Goal: Transaction & Acquisition: Book appointment/travel/reservation

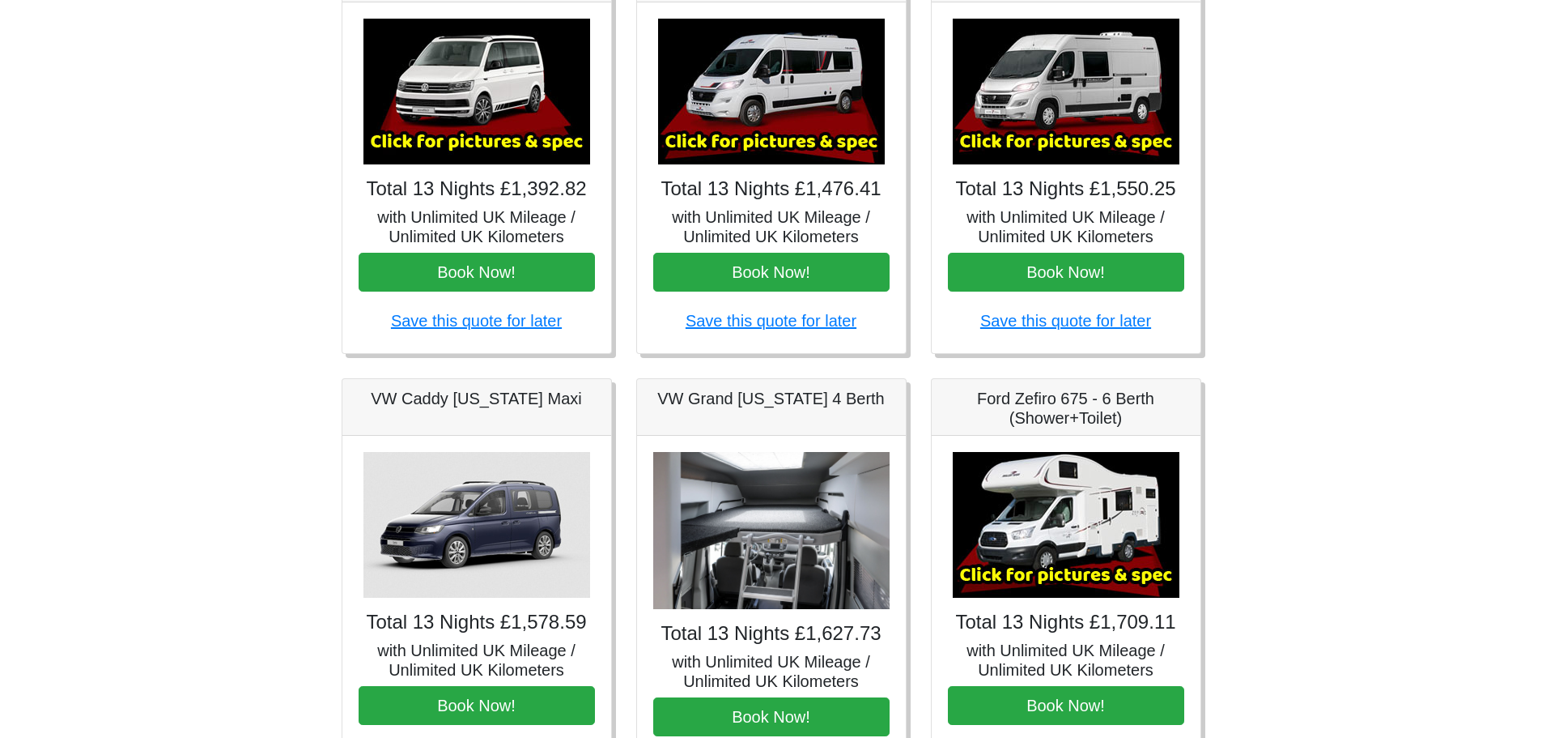
scroll to position [321, 0]
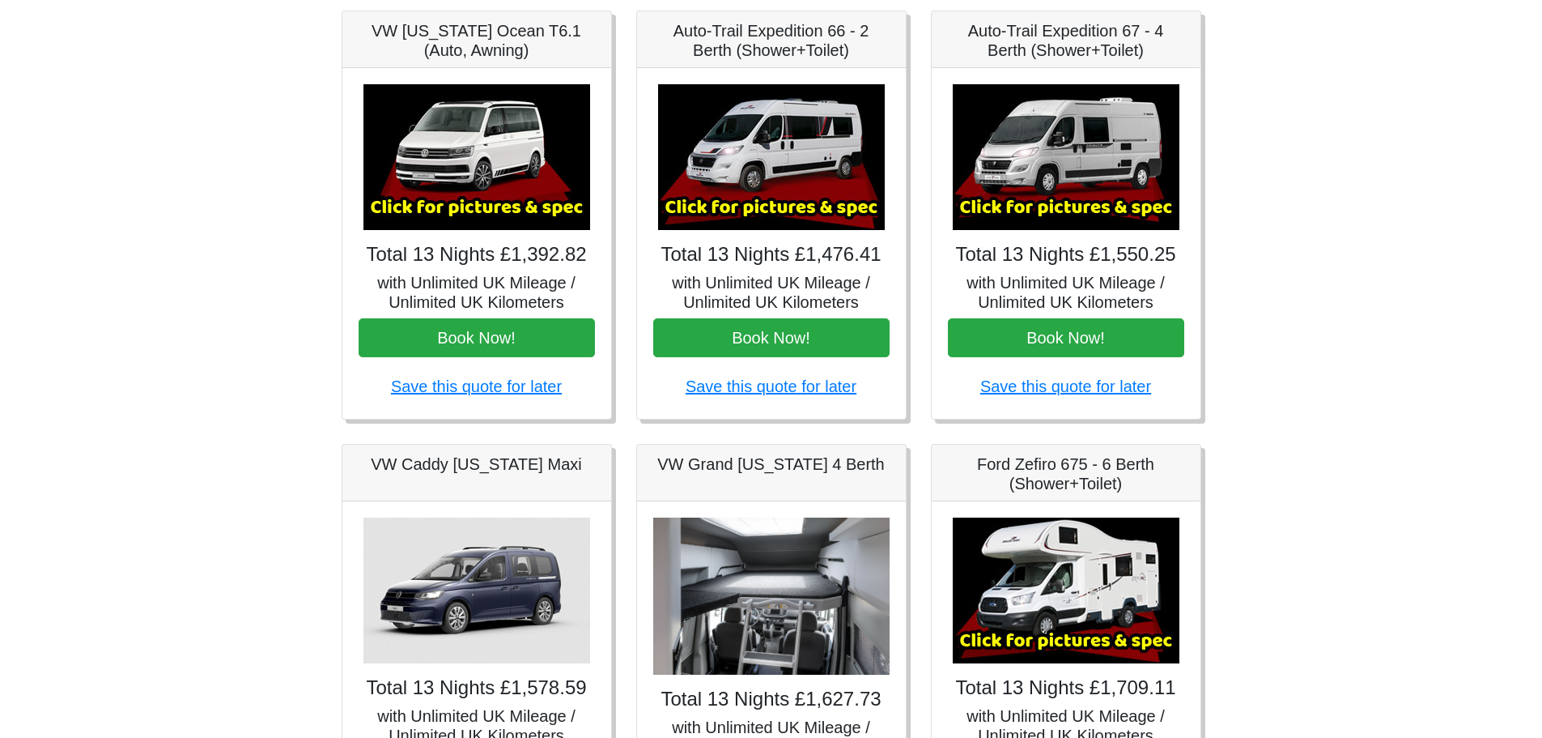
scroll to position [255, 0]
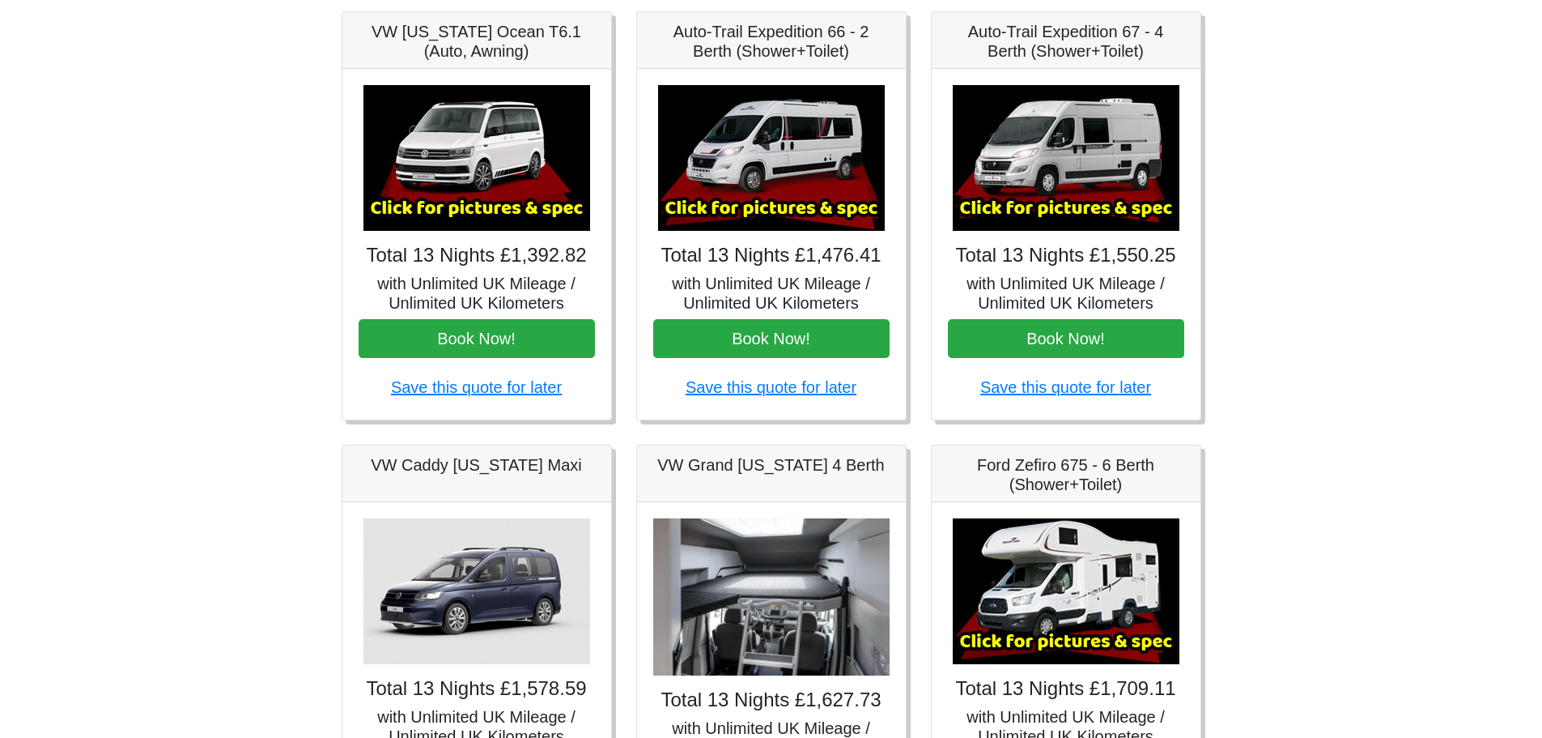
click at [1099, 139] on img at bounding box center [1066, 158] width 227 height 146
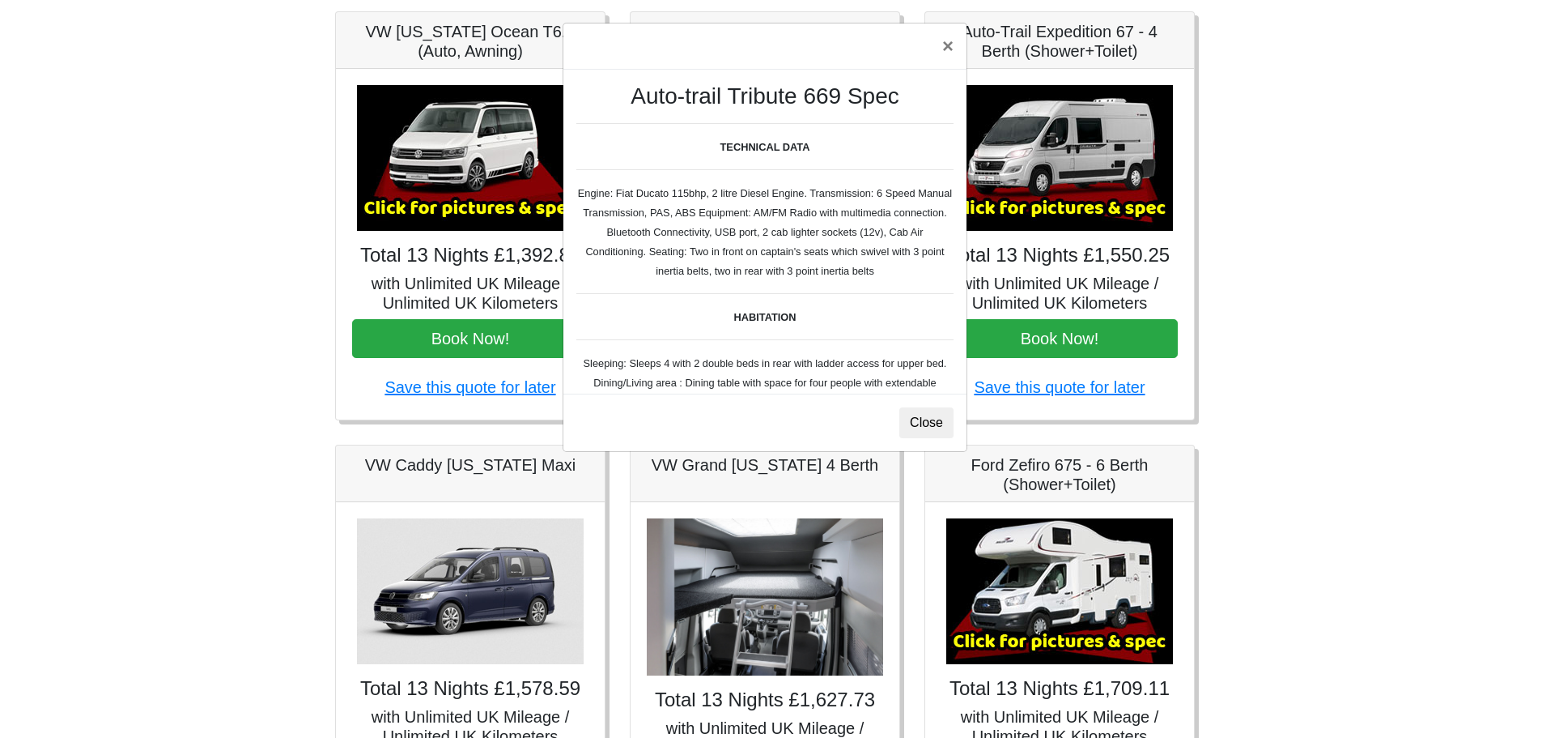
click at [1246, 361] on div "× Auto-trail Tribute 669 Spec TECHNICAL DATA Engine: Fiat Ducato 115bhp, 2 litr…" at bounding box center [771, 369] width 1542 height 738
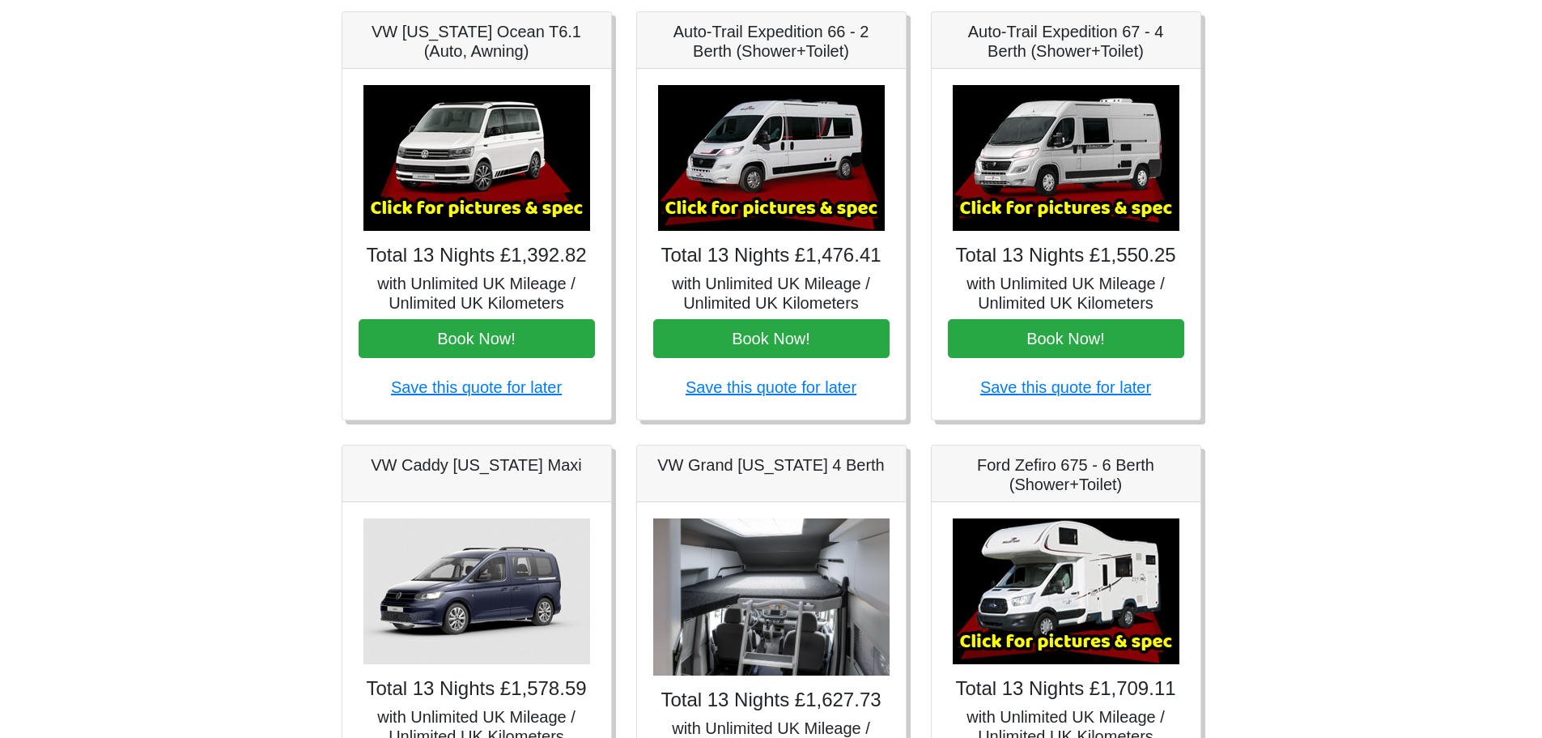
click at [1092, 357] on div "× Auto-trail Tribute 669 Spec TECHNICAL DATA Engine: Fiat Ducato 115bhp, 2 litr…" at bounding box center [1066, 244] width 269 height 351
click at [1077, 345] on button "Book Now!" at bounding box center [1066, 338] width 236 height 39
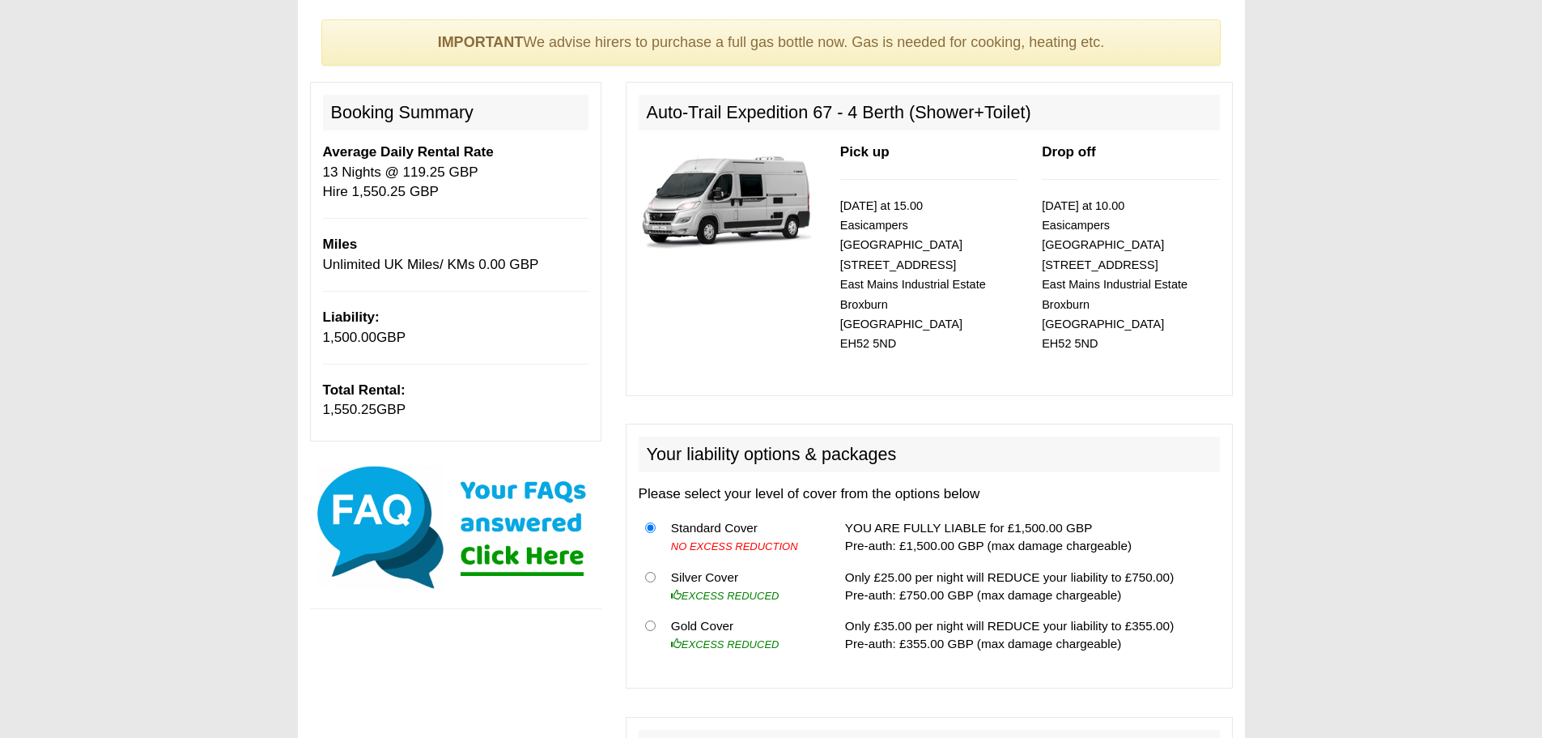
scroll to position [120, 0]
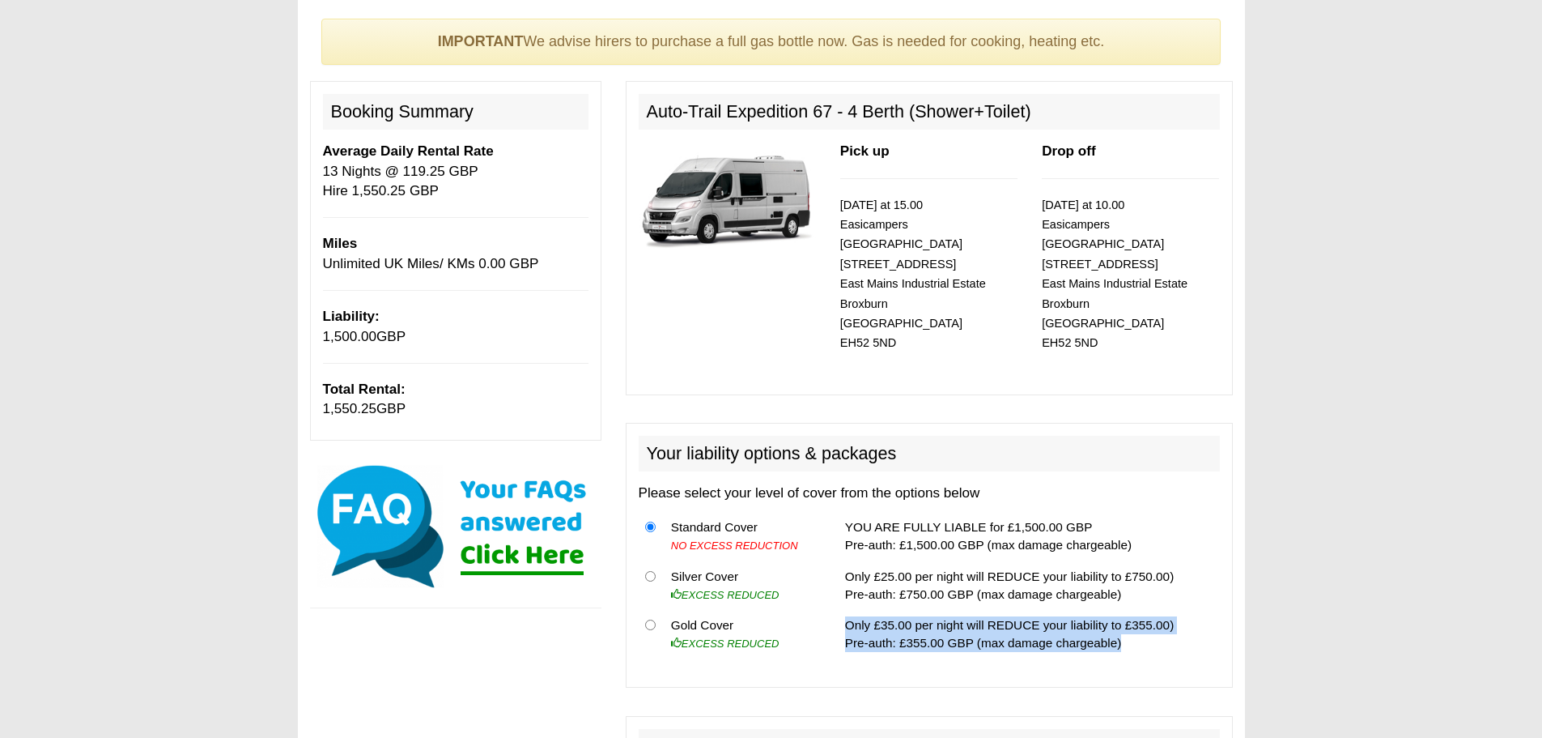
drag, startPoint x: 840, startPoint y: 601, endPoint x: 1174, endPoint y: 624, distance: 335.2
click at [1174, 624] on td "Only £35.00 per night will REDUCE your liability to £355.00) Pre-auth: £355.00 …" at bounding box center [1029, 634] width 381 height 49
click at [652, 619] on input "radio" at bounding box center [650, 624] width 11 height 11
radio input "true"
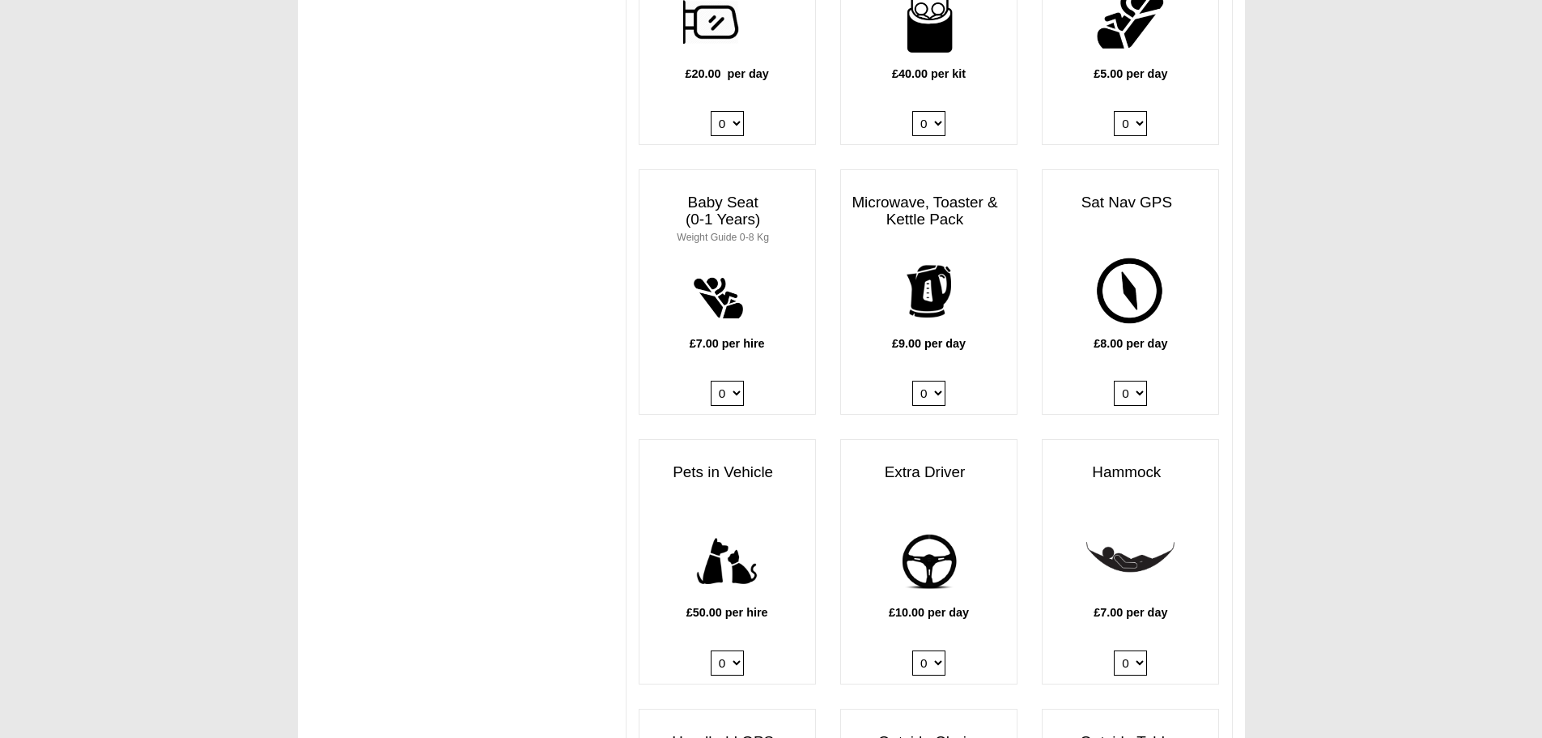
scroll to position [1560, 0]
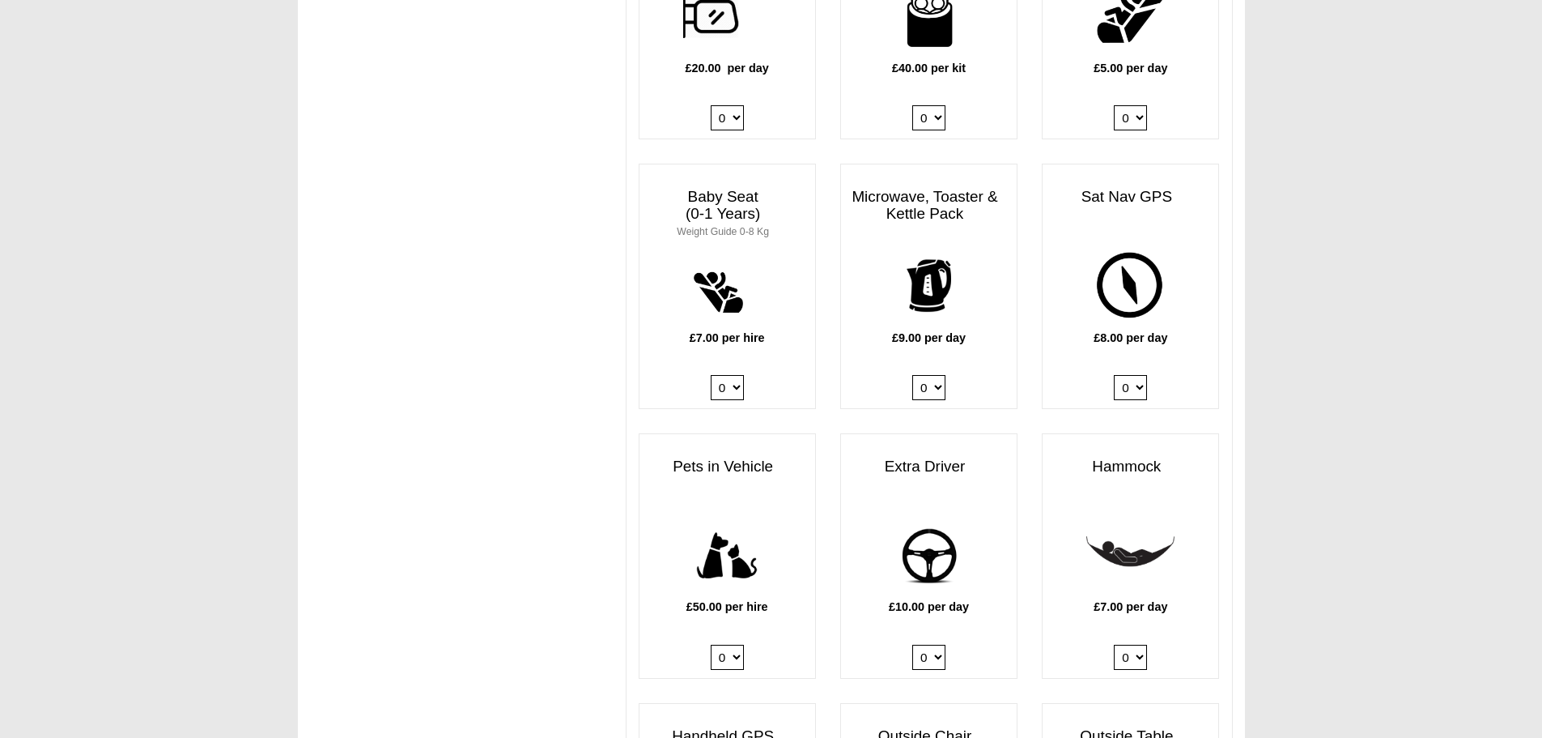
click at [929, 644] on select "0 1" at bounding box center [928, 656] width 33 height 25
select select "Extra Driver x QTY 1 @ 10.00 GBP per day."
click at [912, 644] on select "0 1" at bounding box center [928, 656] width 33 height 25
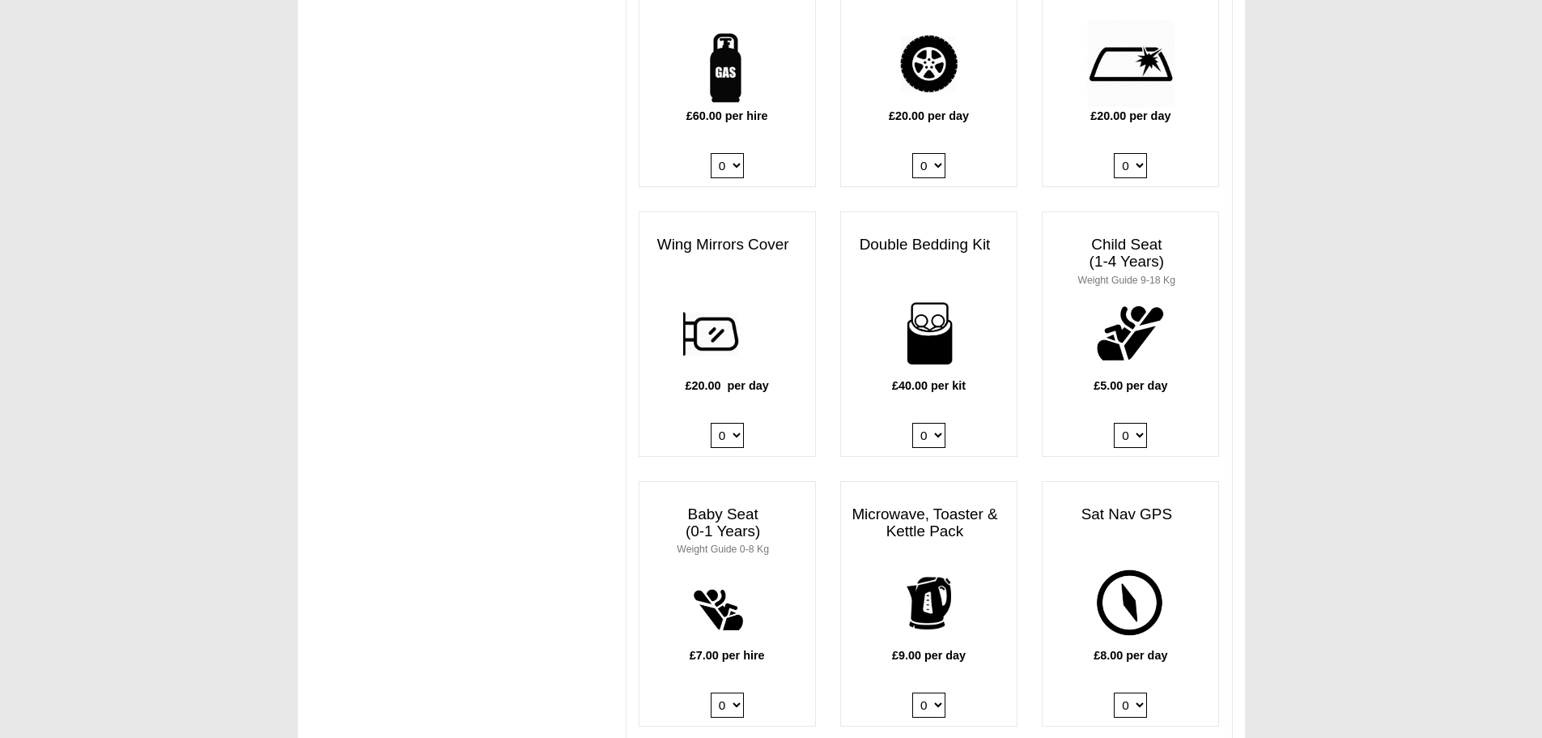
scroll to position [1242, 0]
click at [946, 418] on div "£40.00 per kit 0 1 2 3 4" at bounding box center [929, 373] width 176 height 167
click at [935, 423] on select "0 1 2 3 4" at bounding box center [928, 435] width 33 height 25
select select "Double Bedding Kit x QTY 2 @ 40.00 GBP per kit."
click at [912, 423] on select "0 1 2 3 4" at bounding box center [928, 435] width 33 height 25
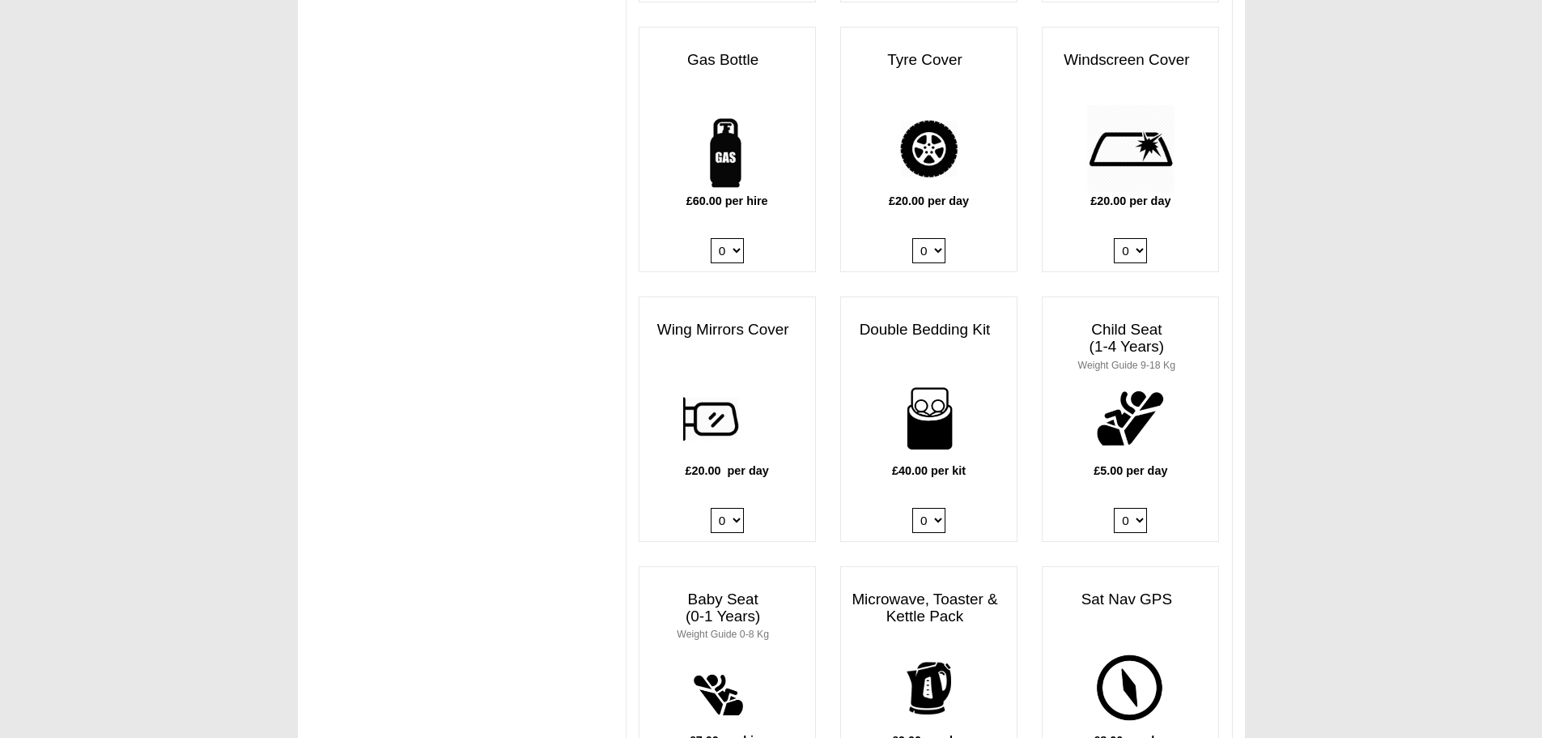
scroll to position [1116, 0]
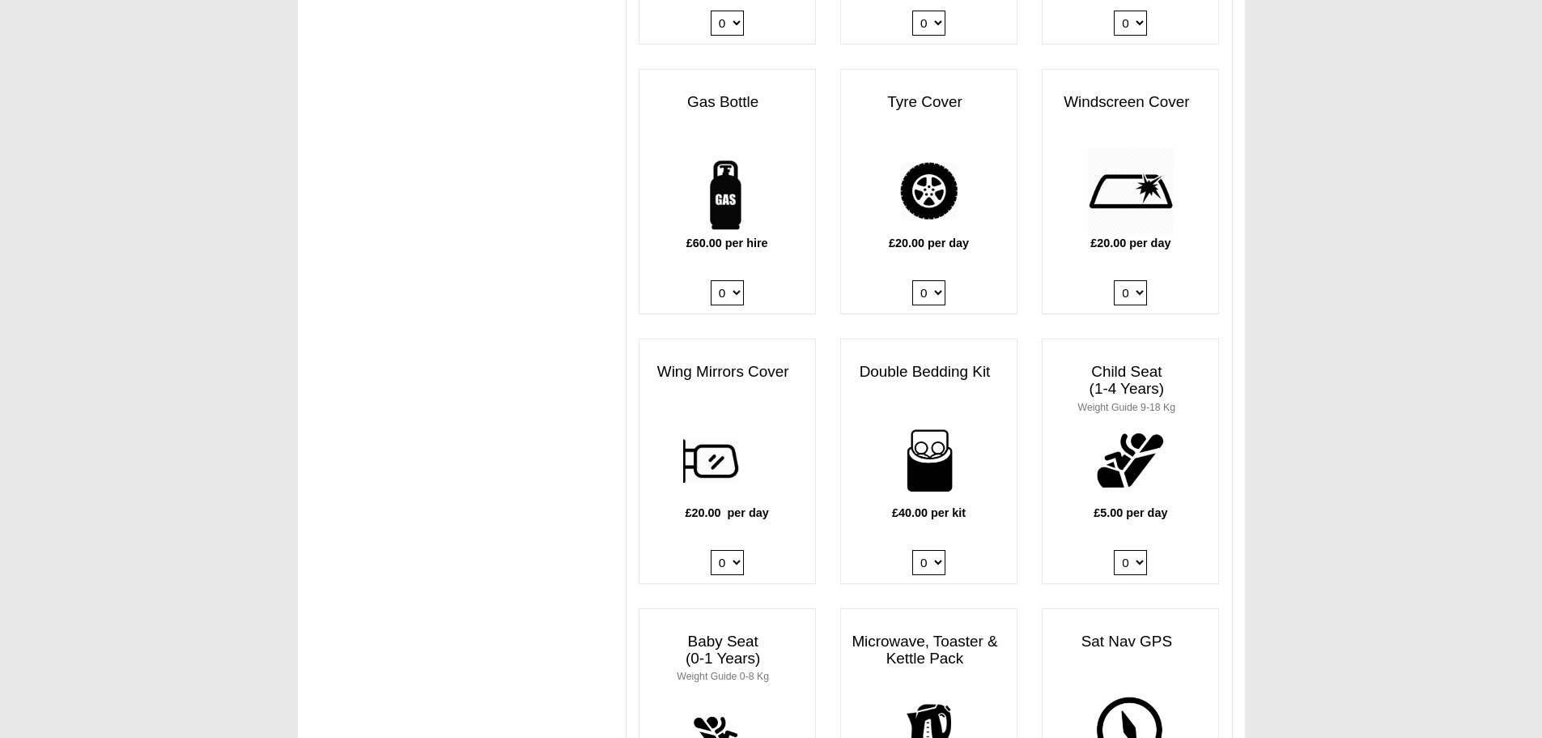
click at [733, 280] on select "0 1" at bounding box center [727, 292] width 33 height 25
select select "Gas Bottle x QTY 1 @ 60.00 GBP per hire."
click at [711, 280] on select "0 1" at bounding box center [727, 292] width 33 height 25
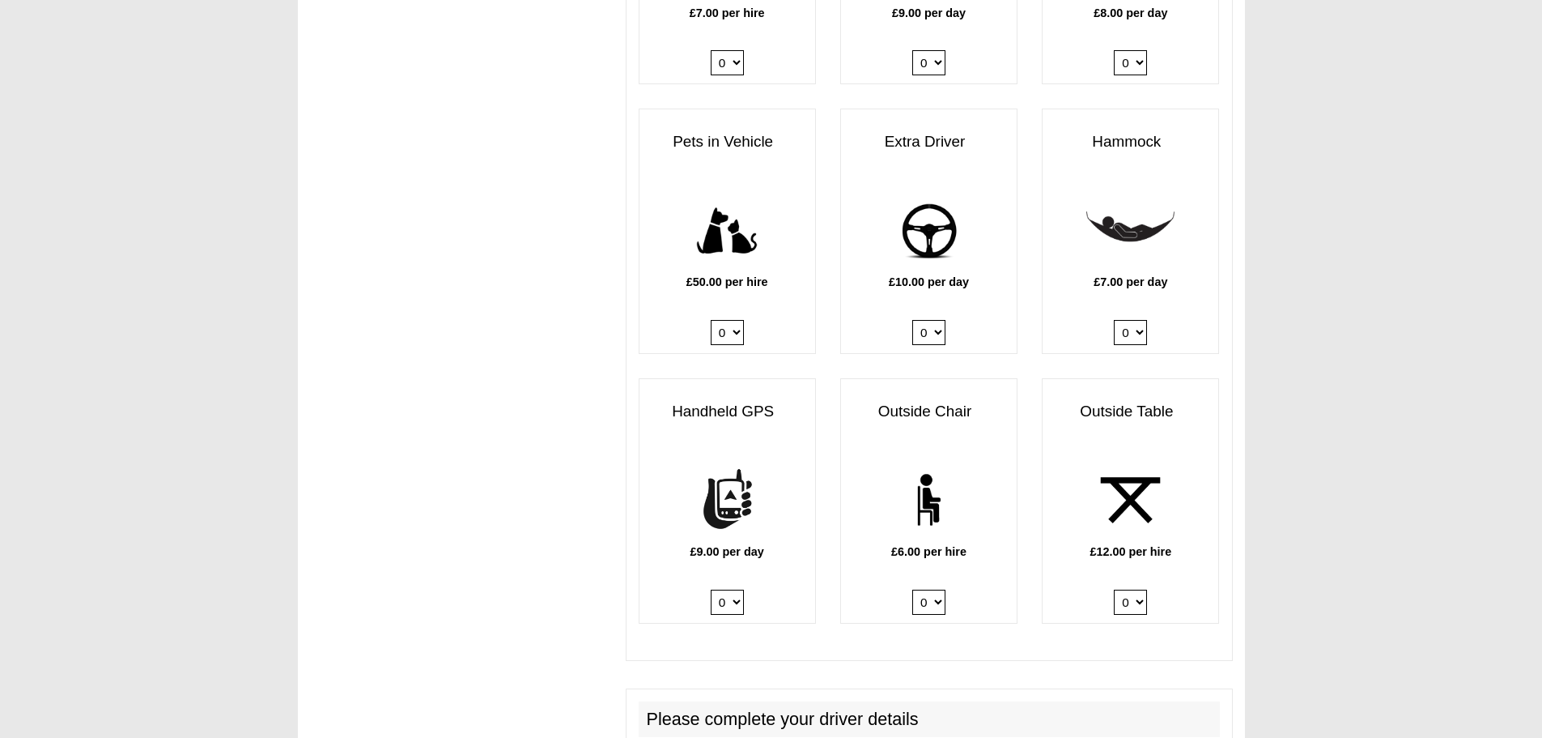
scroll to position [1886, 0]
click at [935, 589] on select "0 1 2 3 4 5 6" at bounding box center [928, 601] width 33 height 25
select select "Outside Chair x QTY 3 @ 6.00 GBP per hire."
click at [912, 589] on select "0 1 2 3 4 5 6" at bounding box center [928, 601] width 33 height 25
click at [1135, 589] on select "0 1 2" at bounding box center [1130, 601] width 33 height 25
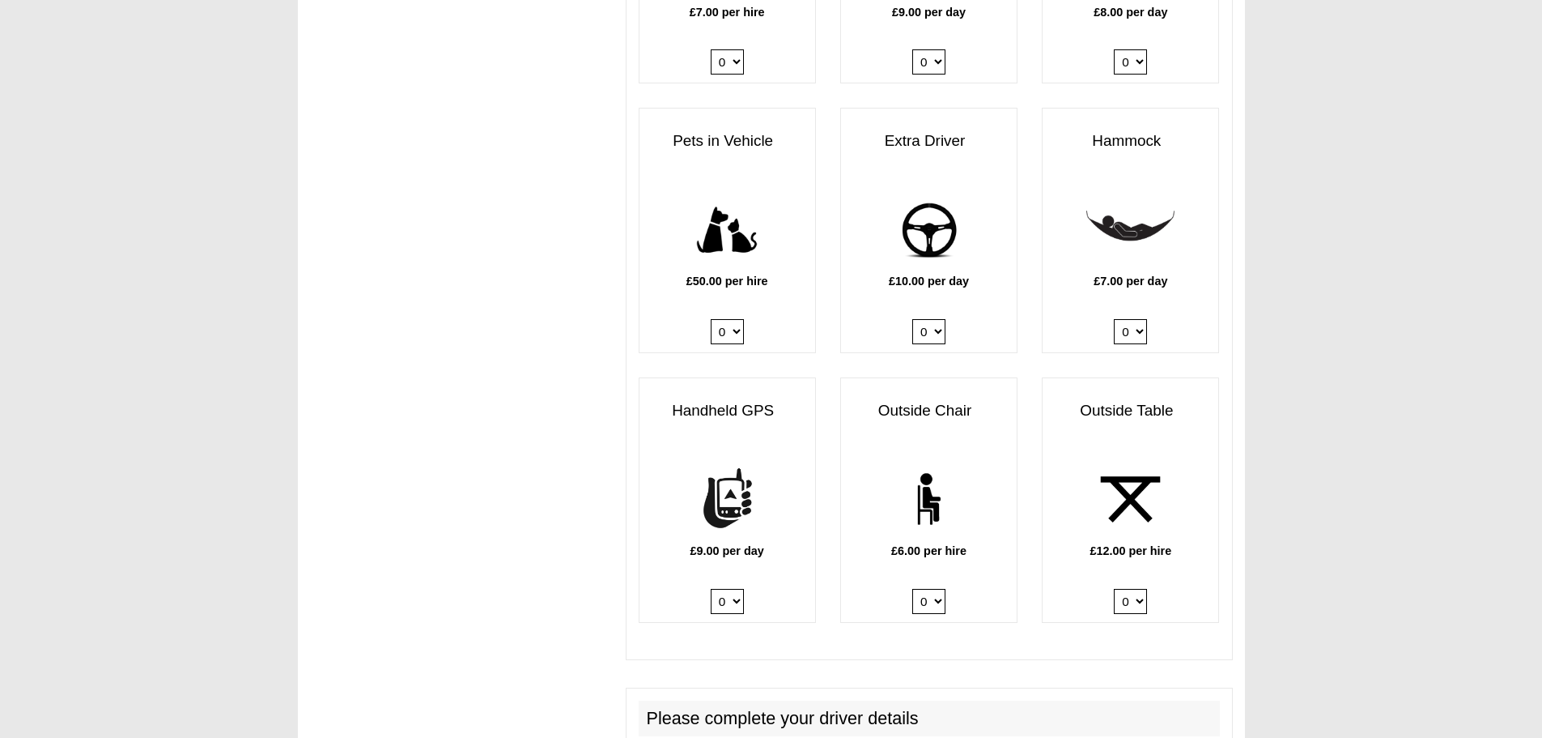
select select "Outside Table x QTY 1 @ 12.00 GBP per hire."
click at [1114, 589] on select "0 1 2" at bounding box center [1130, 601] width 33 height 25
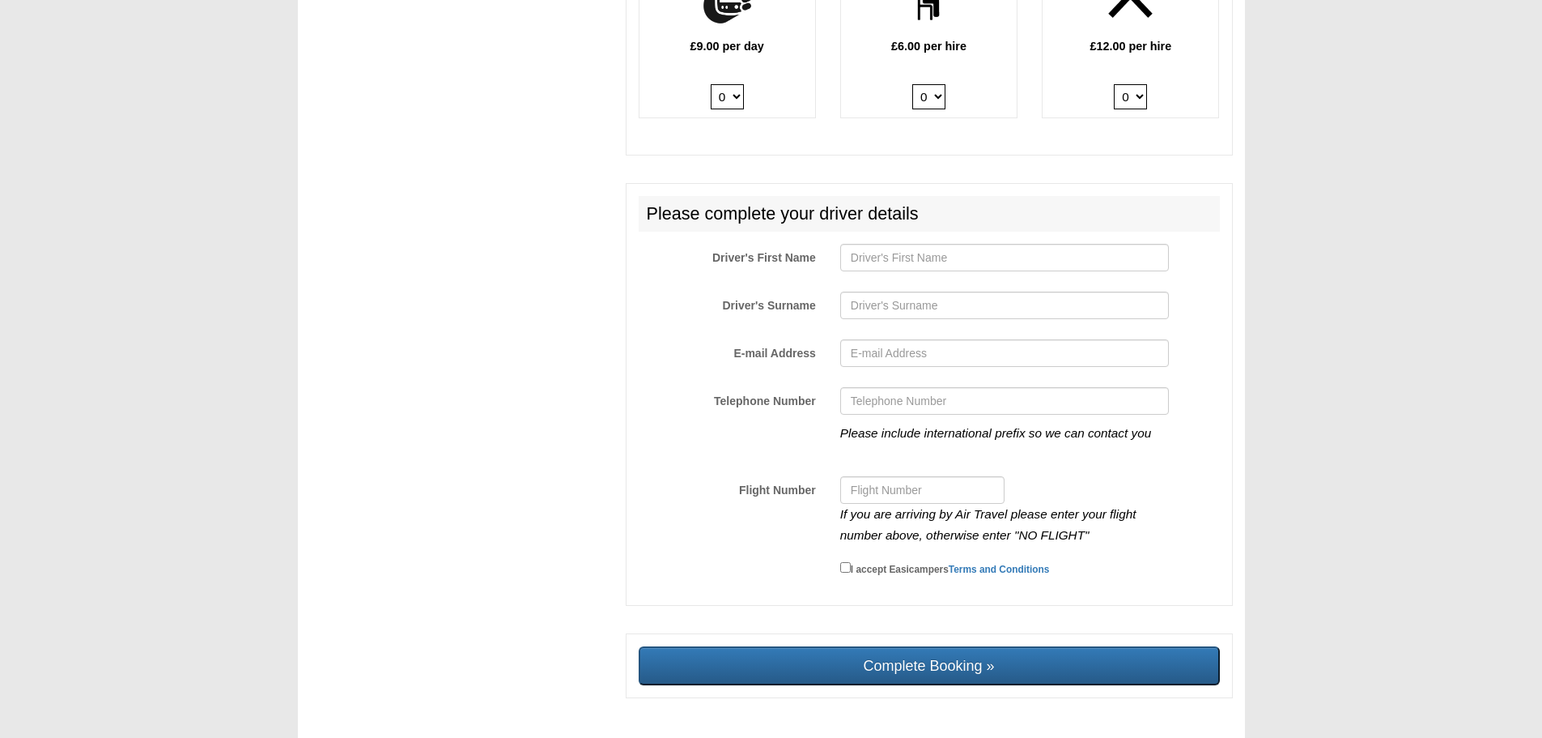
scroll to position [2391, 0]
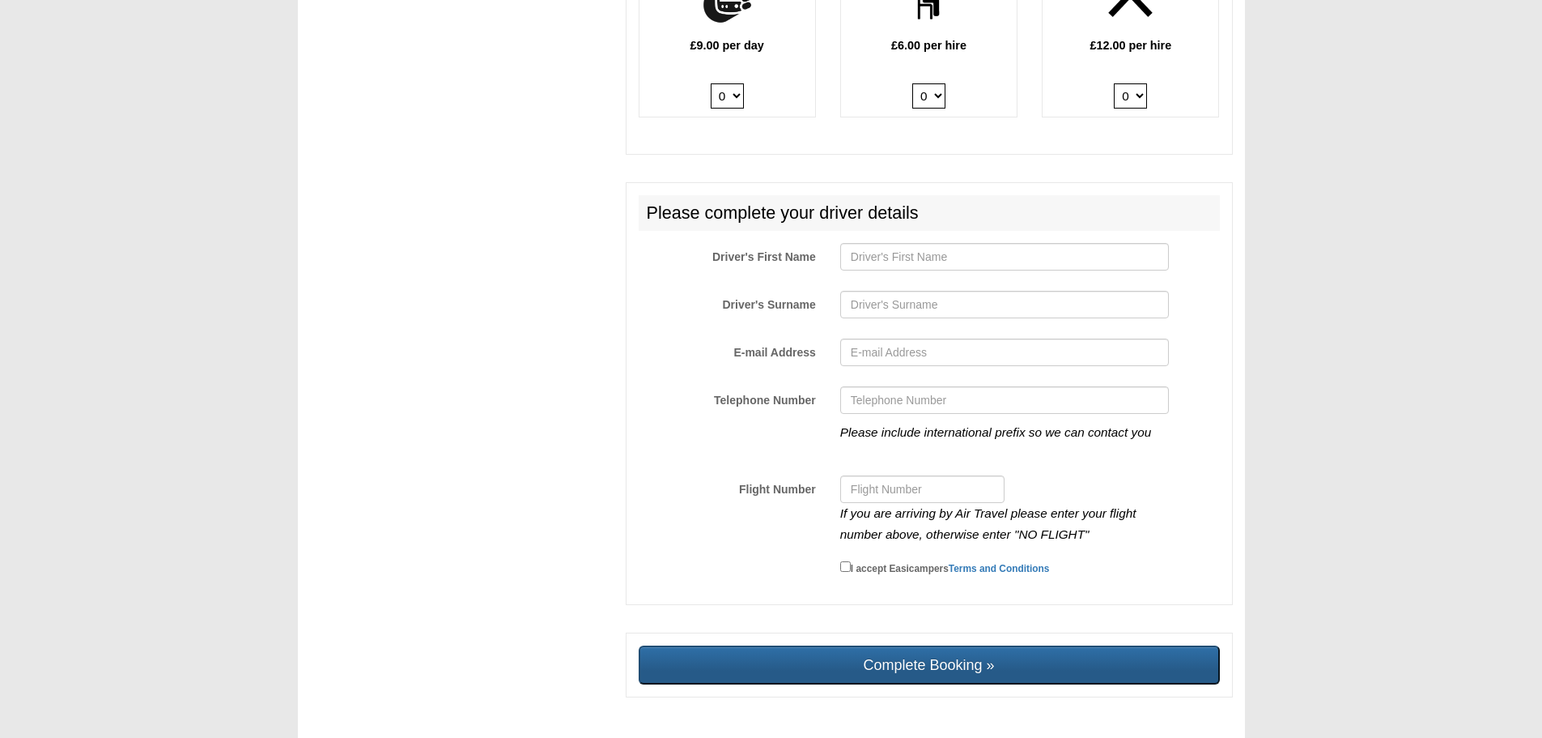
click at [885, 653] on input "Complete Booking »" at bounding box center [929, 664] width 581 height 39
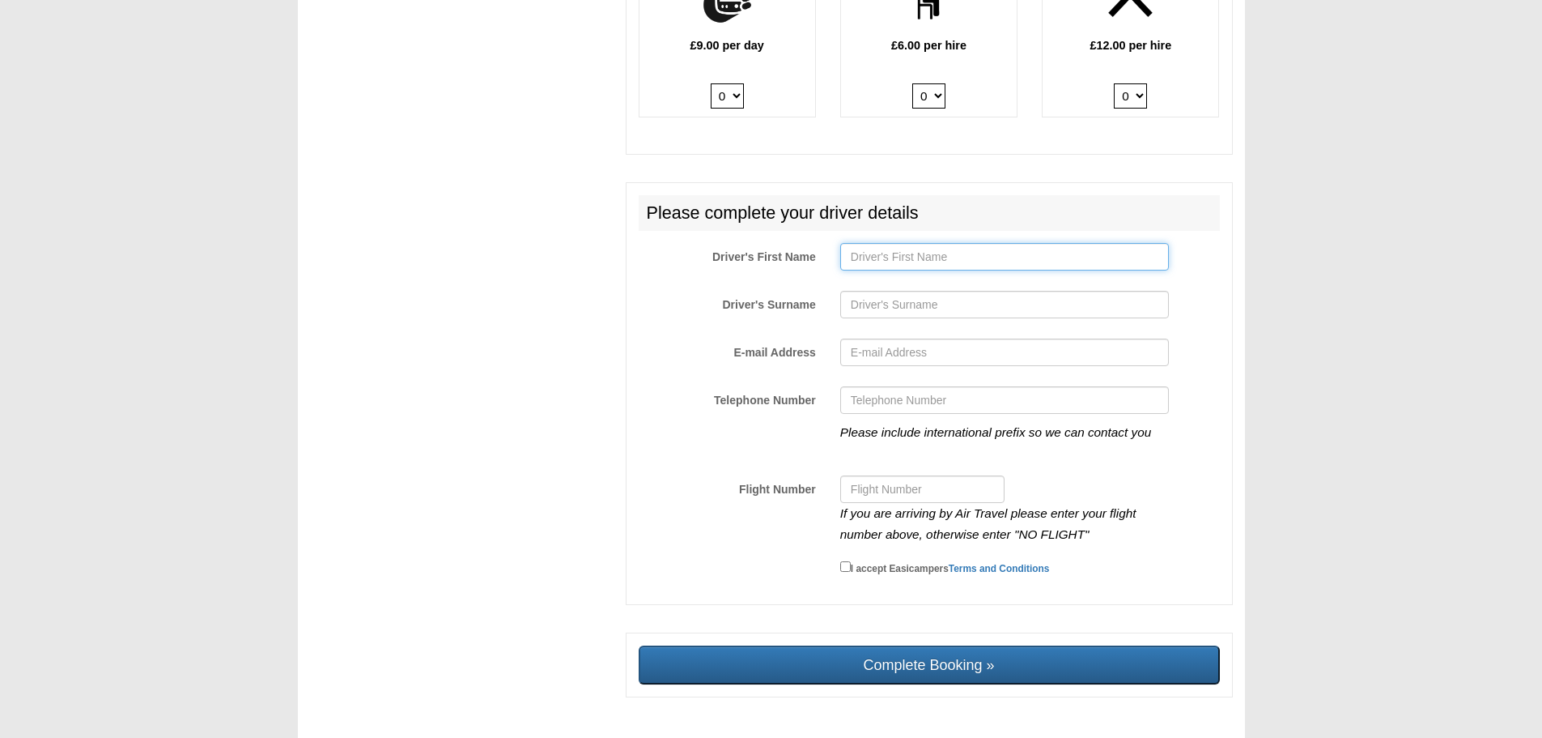
click at [874, 251] on input "Driver's First Name" at bounding box center [1004, 257] width 329 height 28
type input "Johannes"
type input "Schneidenbach-W"
type input "johannes.d.schneidenbach@gmail"
type input "+41766072550"
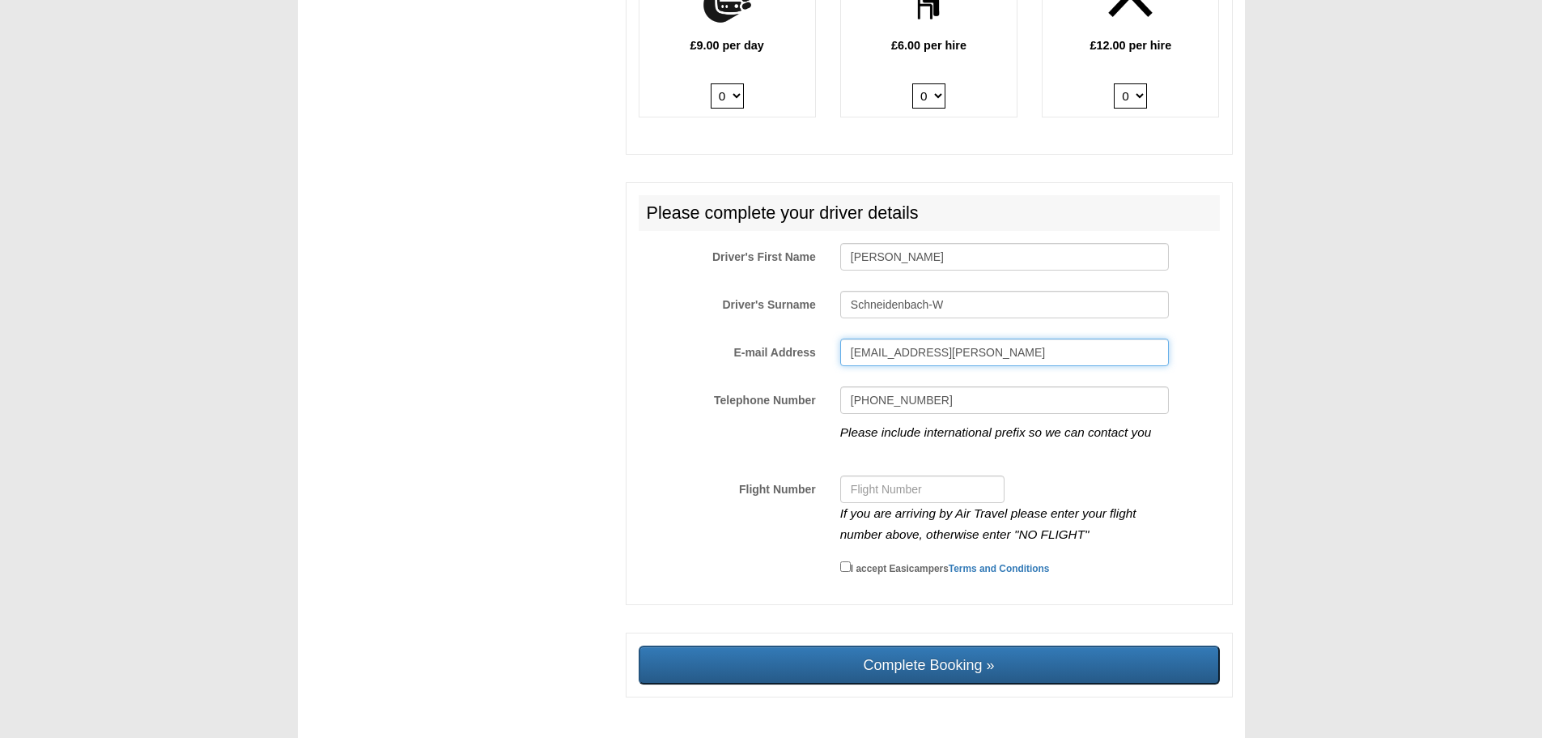
click at [961, 350] on input "johannes.d.schneidenbach@gmail" at bounding box center [1004, 352] width 329 height 28
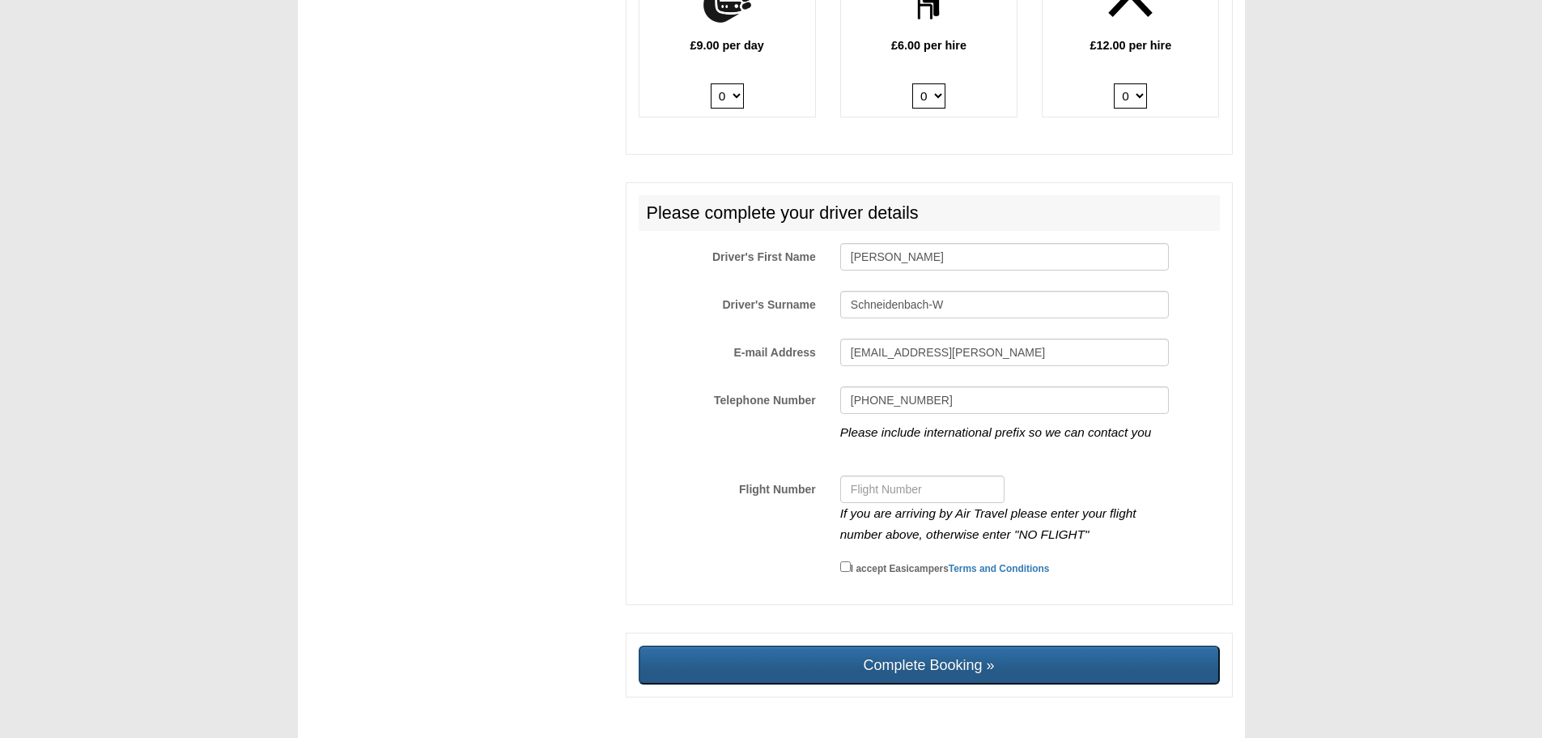
click at [866, 645] on input "Complete Booking »" at bounding box center [929, 664] width 581 height 39
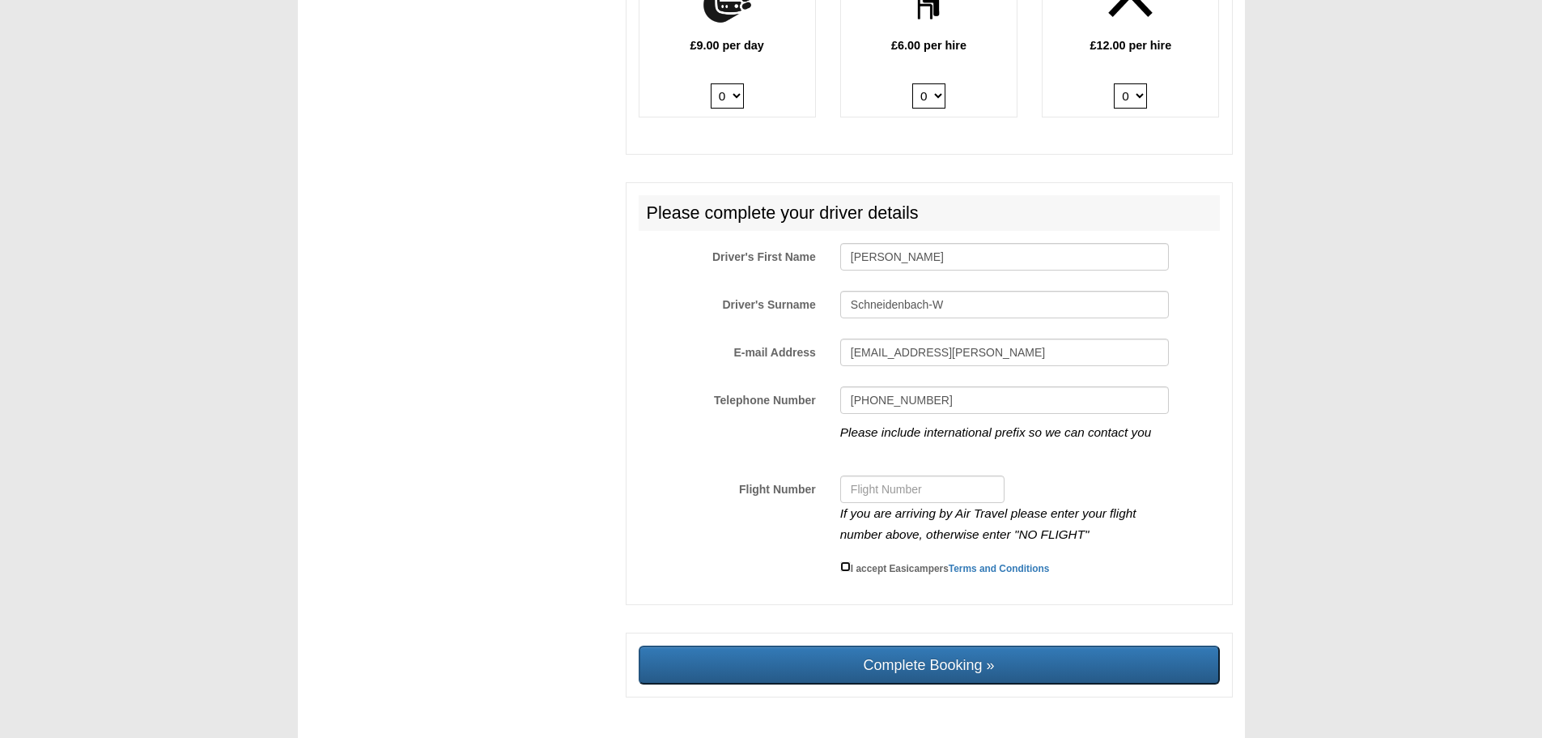
click at [848, 561] on input "I accept Easicampers Terms and Conditions" at bounding box center [845, 566] width 11 height 11
checkbox input "true"
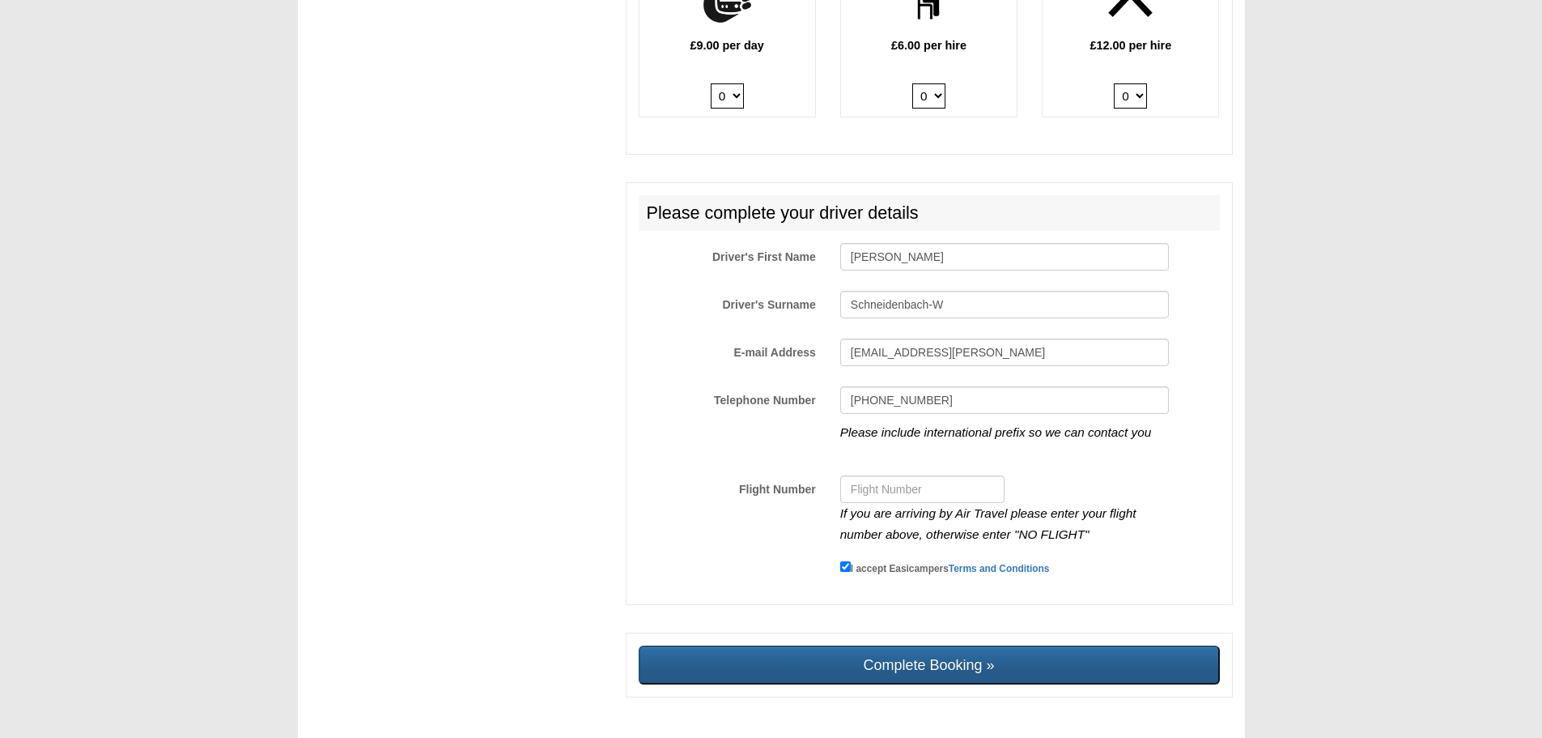
click at [871, 645] on input "Complete Booking »" at bounding box center [929, 664] width 581 height 39
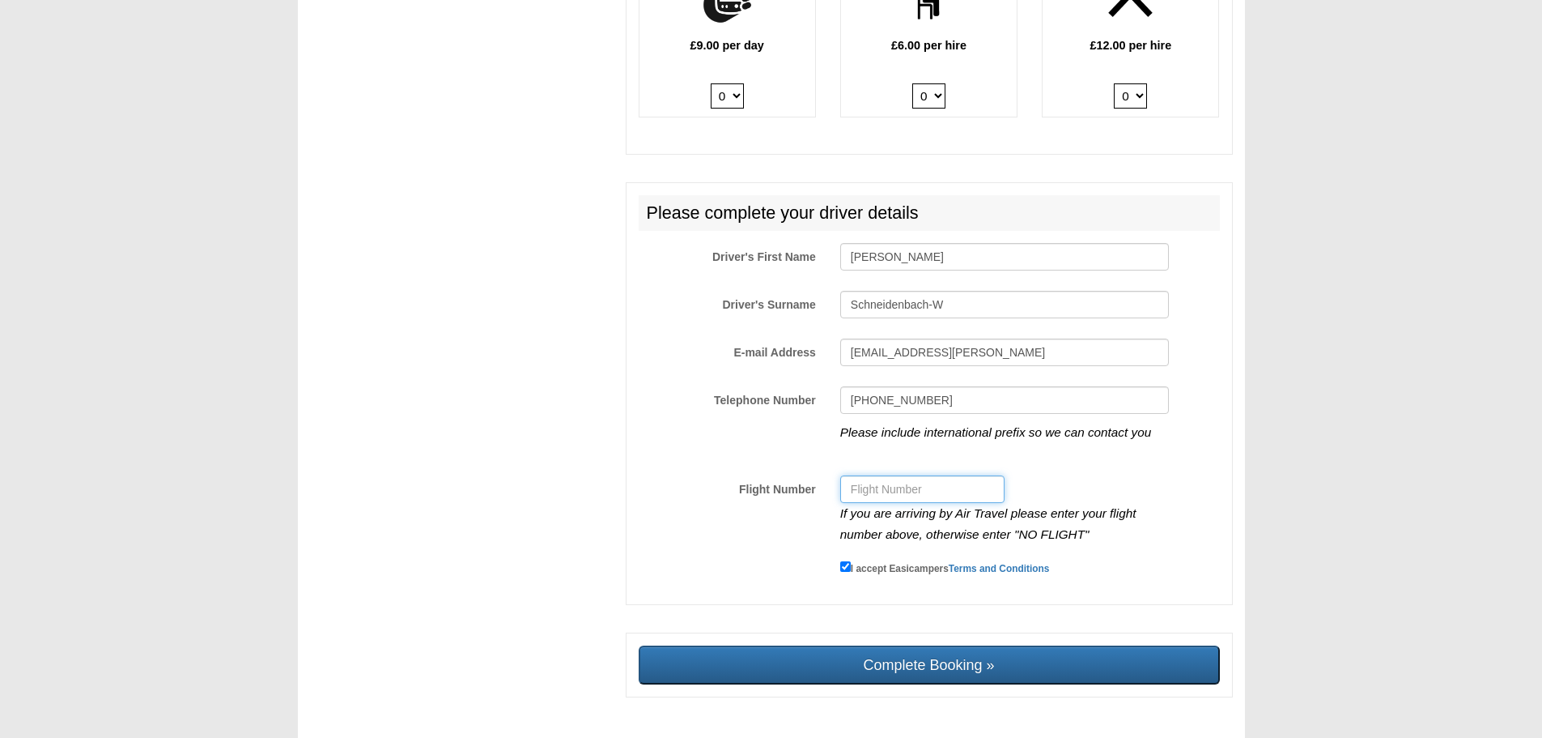
click at [881, 475] on input "Flight Number" at bounding box center [922, 489] width 164 height 28
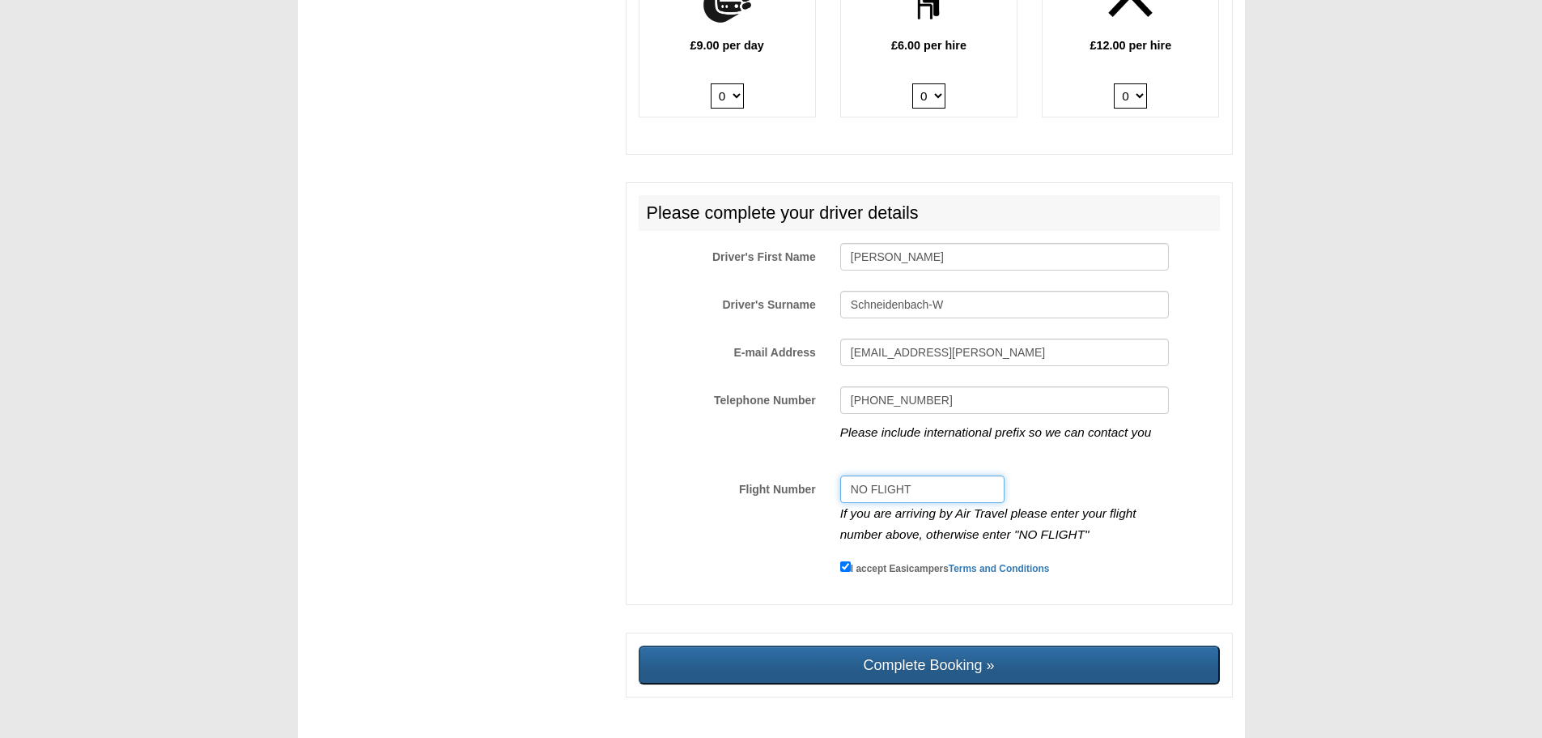
type input "NO FLIGHT"
click at [923, 657] on input "Complete Booking »" at bounding box center [929, 664] width 581 height 39
type input "Sending, please wait..."
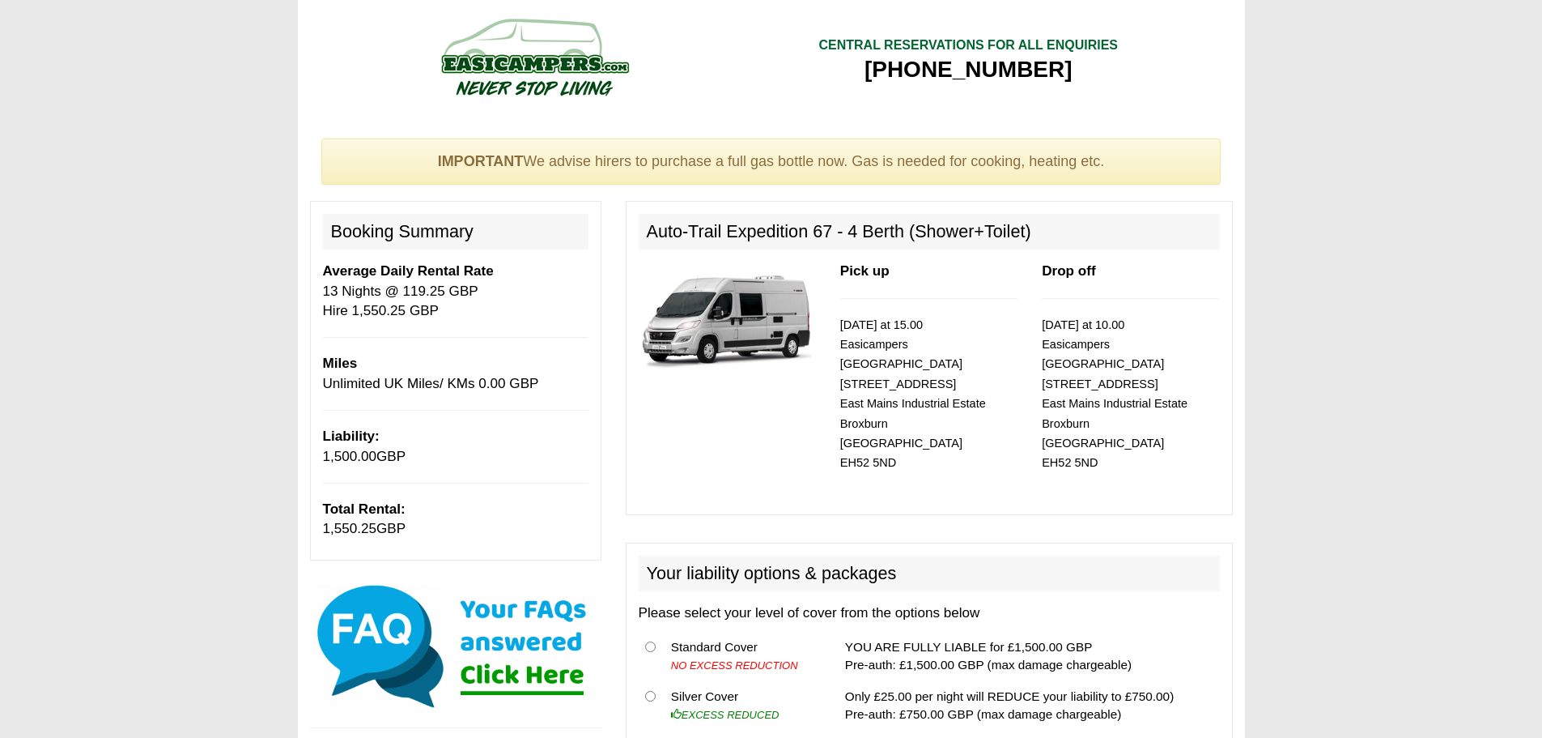
select select "Gas Bottle x QTY 1 @ 60.00 GBP per hire."
select select "Double Bedding Kit x QTY 2 @ 40.00 GBP per kit."
select select "Extra Driver x QTY 1 @ 10.00 GBP per day."
select select "Outside Chair x QTY 3 @ 6.00 GBP per hire."
select select "Outside Table x QTY 1 @ 12.00 GBP per hire."
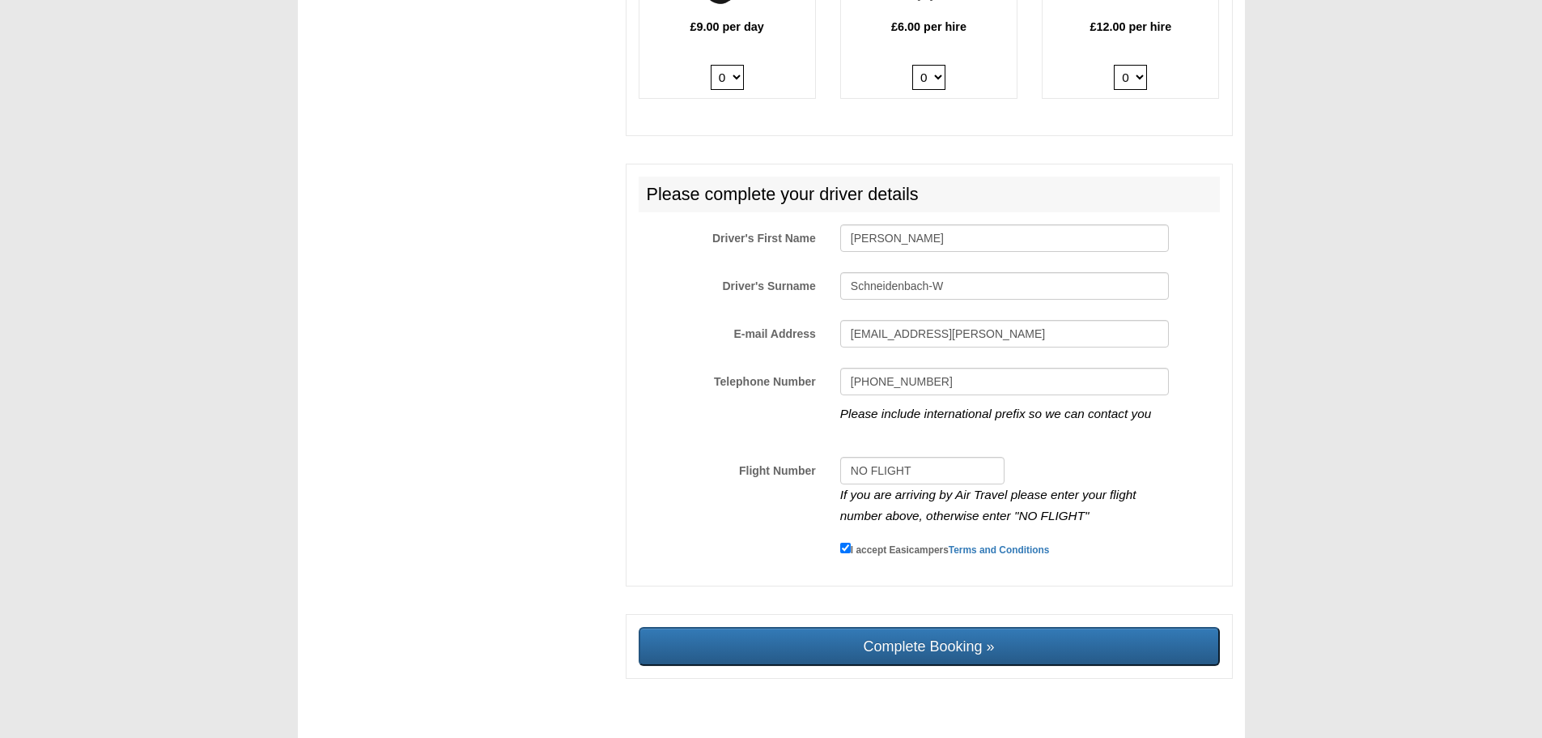
scroll to position [2426, 0]
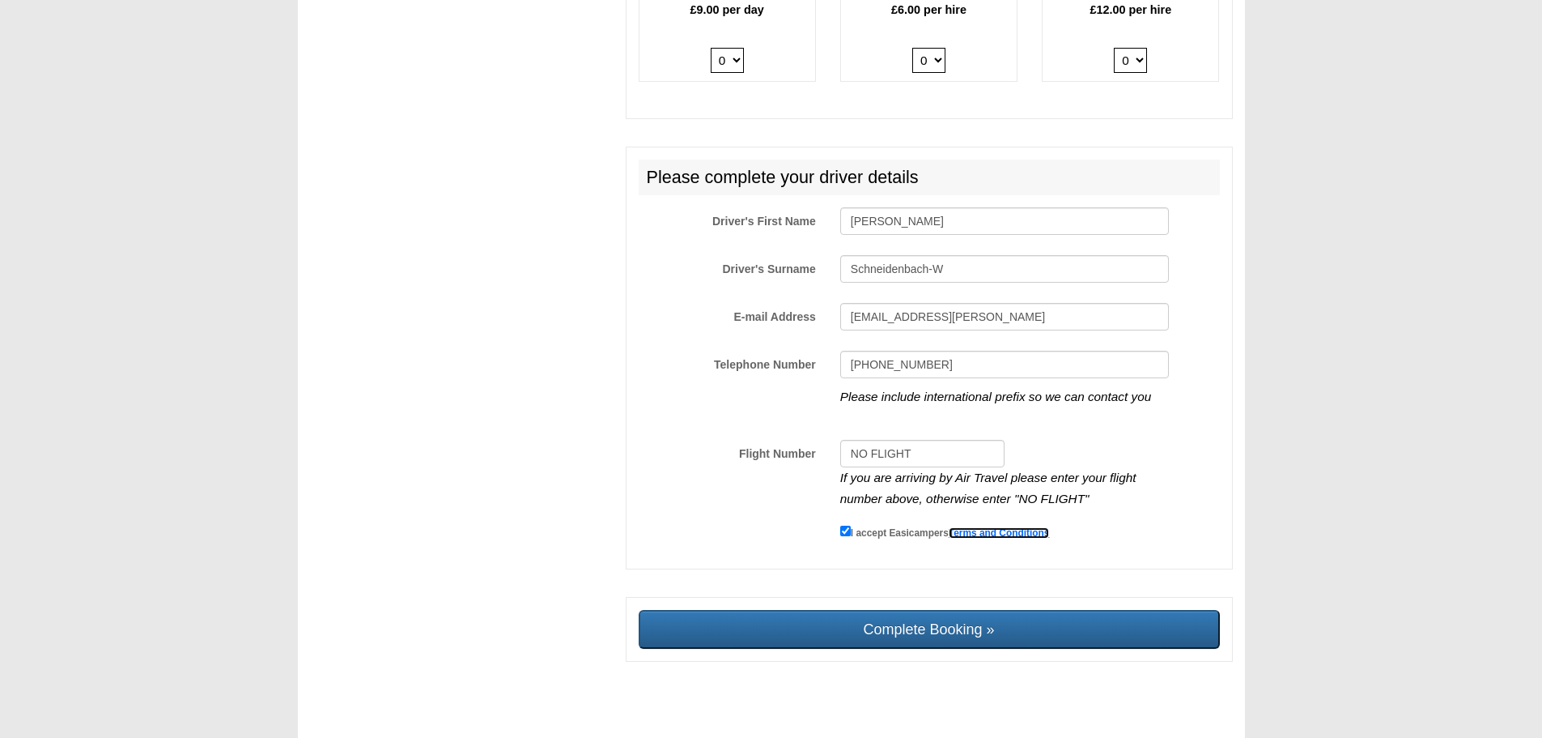
click at [1048, 527] on link "Terms and Conditions" at bounding box center [999, 532] width 101 height 11
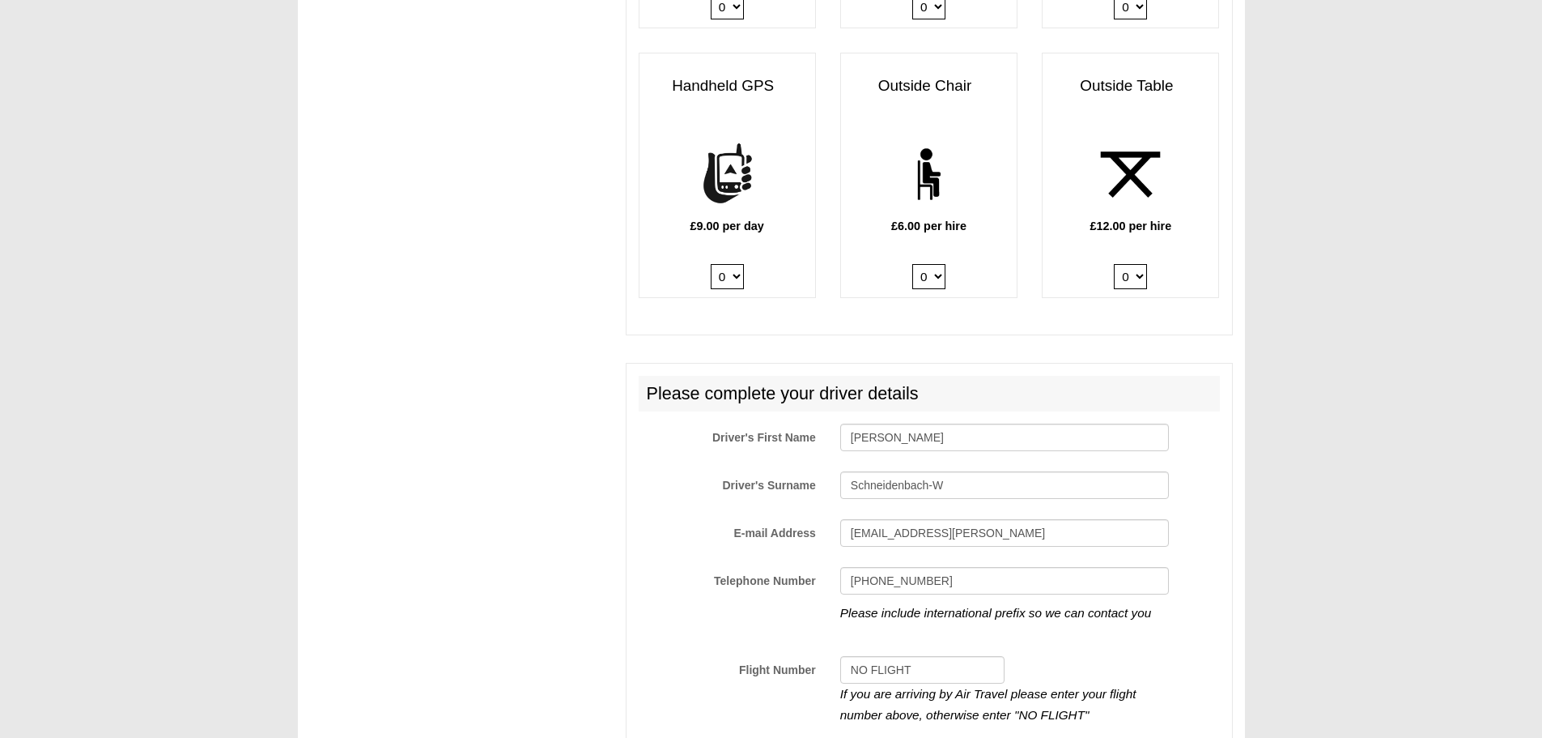
scroll to position [2209, 0]
click at [959, 474] on input "Schneidenbach-W" at bounding box center [1004, 486] width 329 height 28
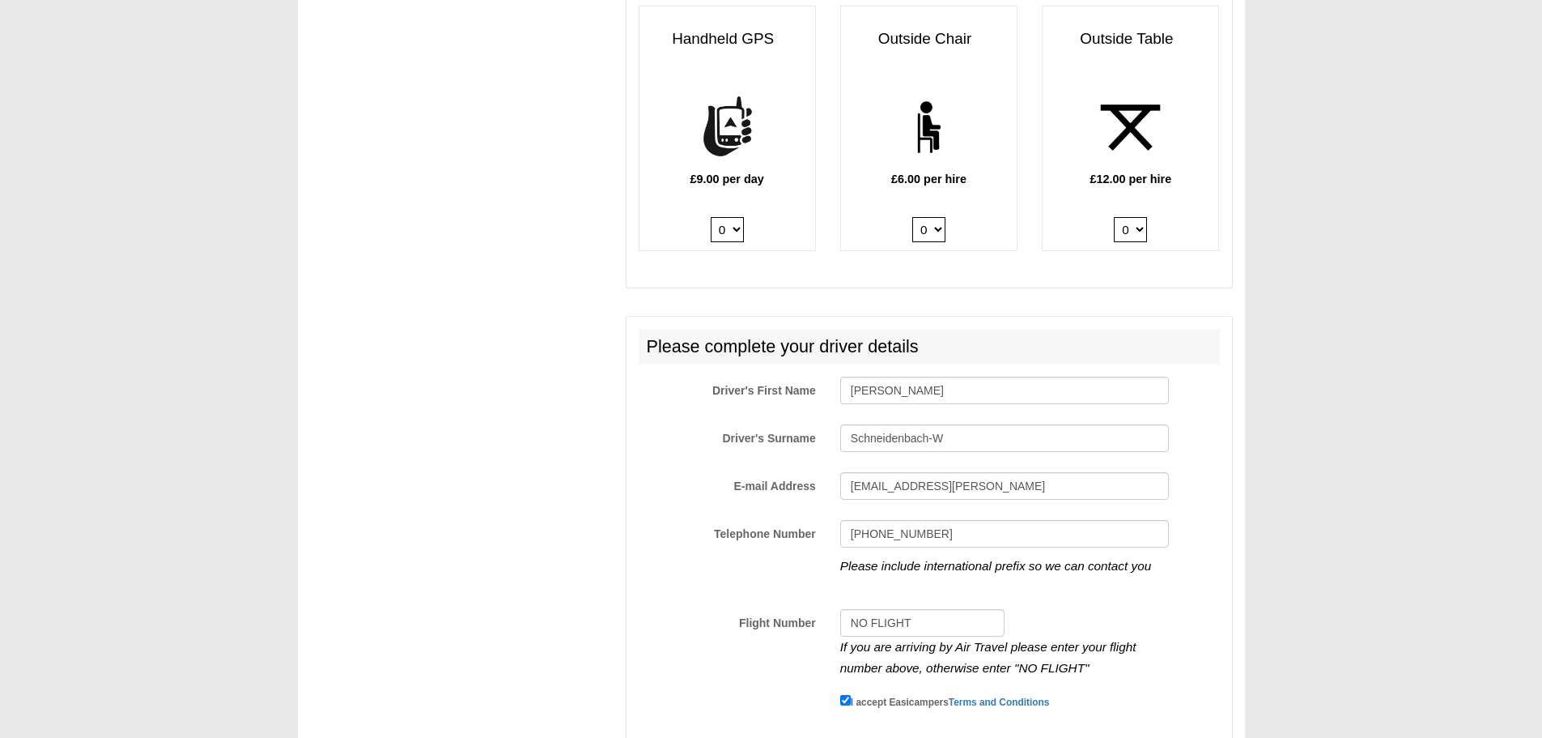
scroll to position [2258, 0]
click at [1039, 473] on input "johannes.d.schneidenbach@gmail" at bounding box center [1004, 485] width 329 height 28
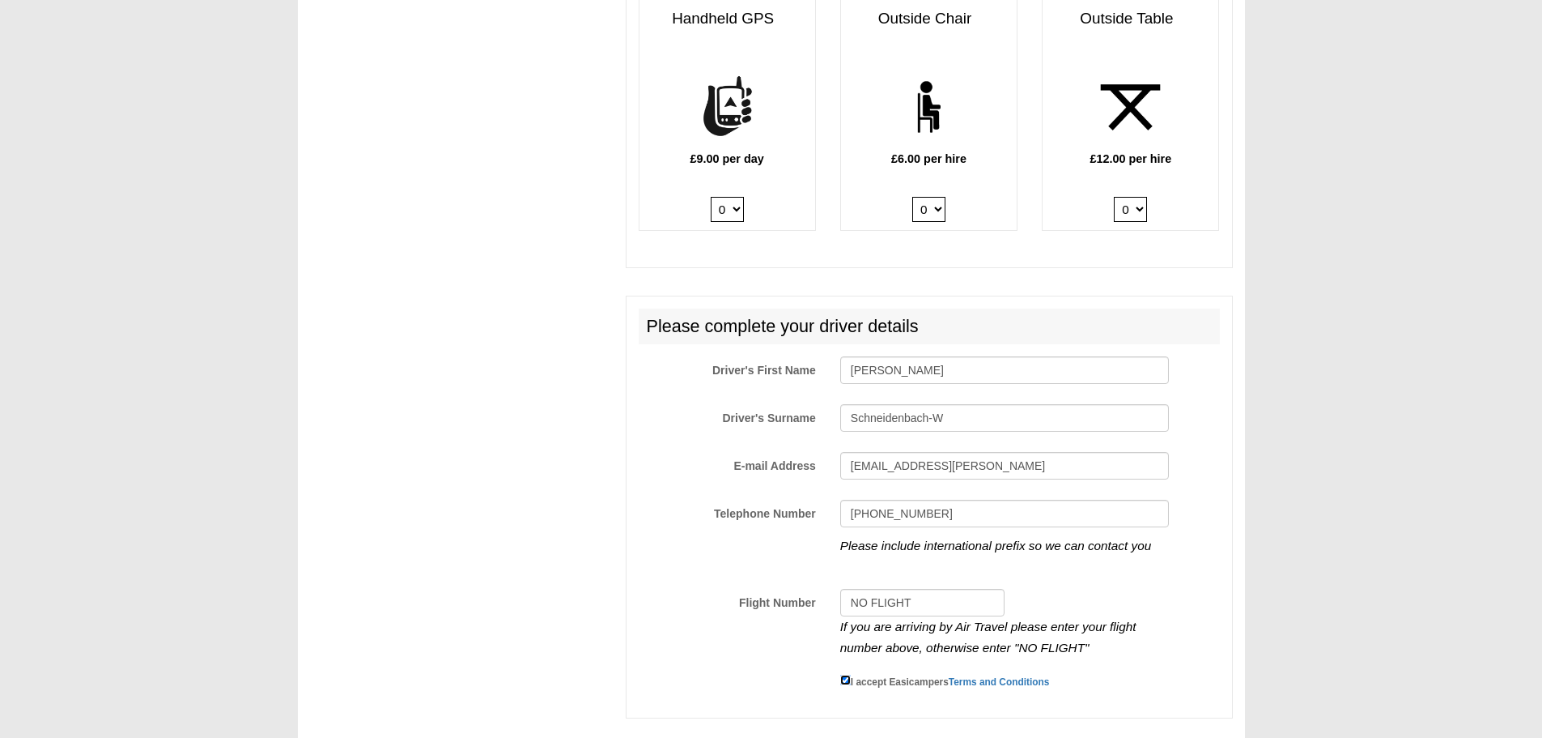
click at [844, 674] on input "I accept Easicampers Terms and Conditions" at bounding box center [845, 679] width 11 height 11
click at [678, 670] on label at bounding box center [728, 681] width 202 height 22
click at [840, 674] on input "I accept Easicampers Terms and Conditions" at bounding box center [845, 679] width 11 height 11
checkbox input "true"
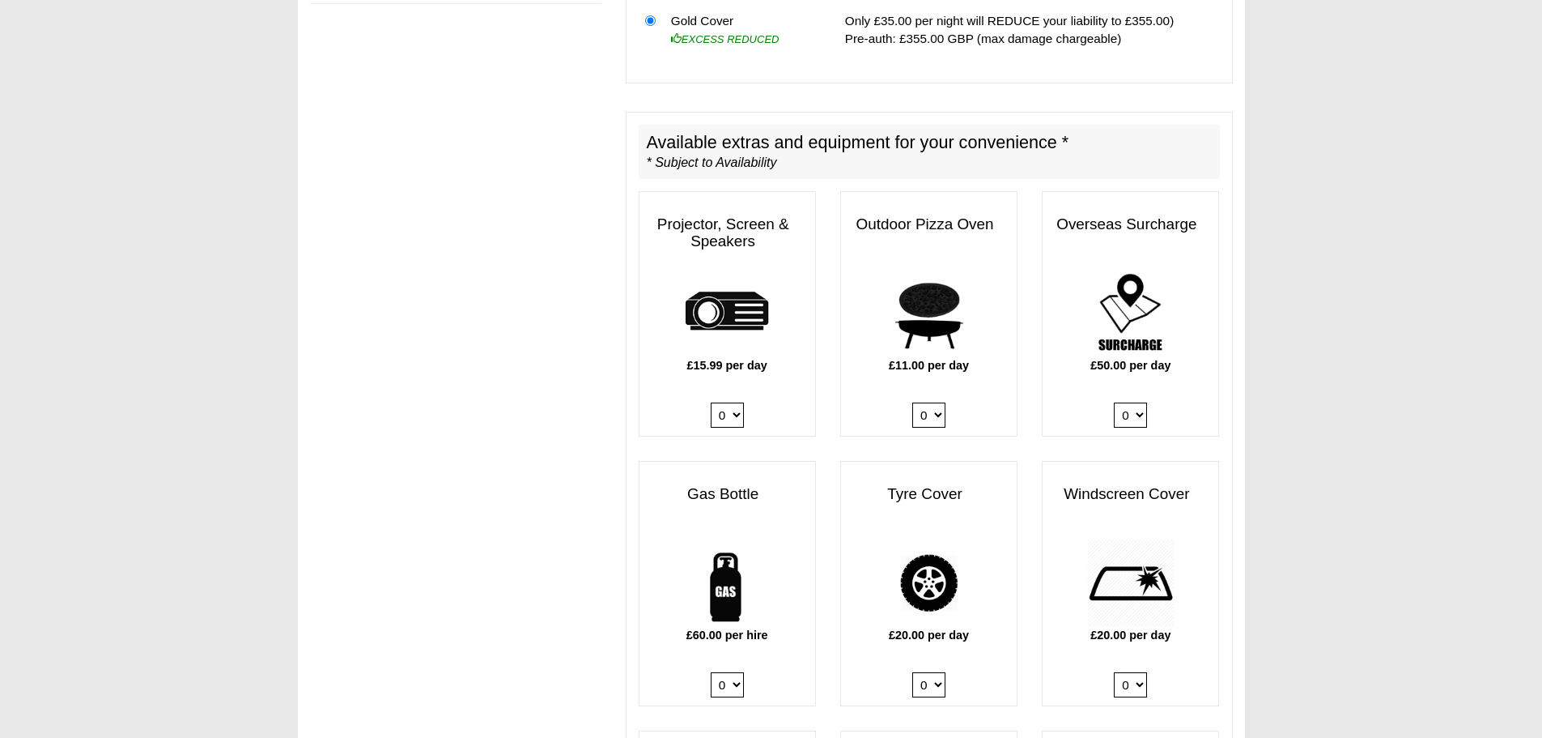
scroll to position [0, 0]
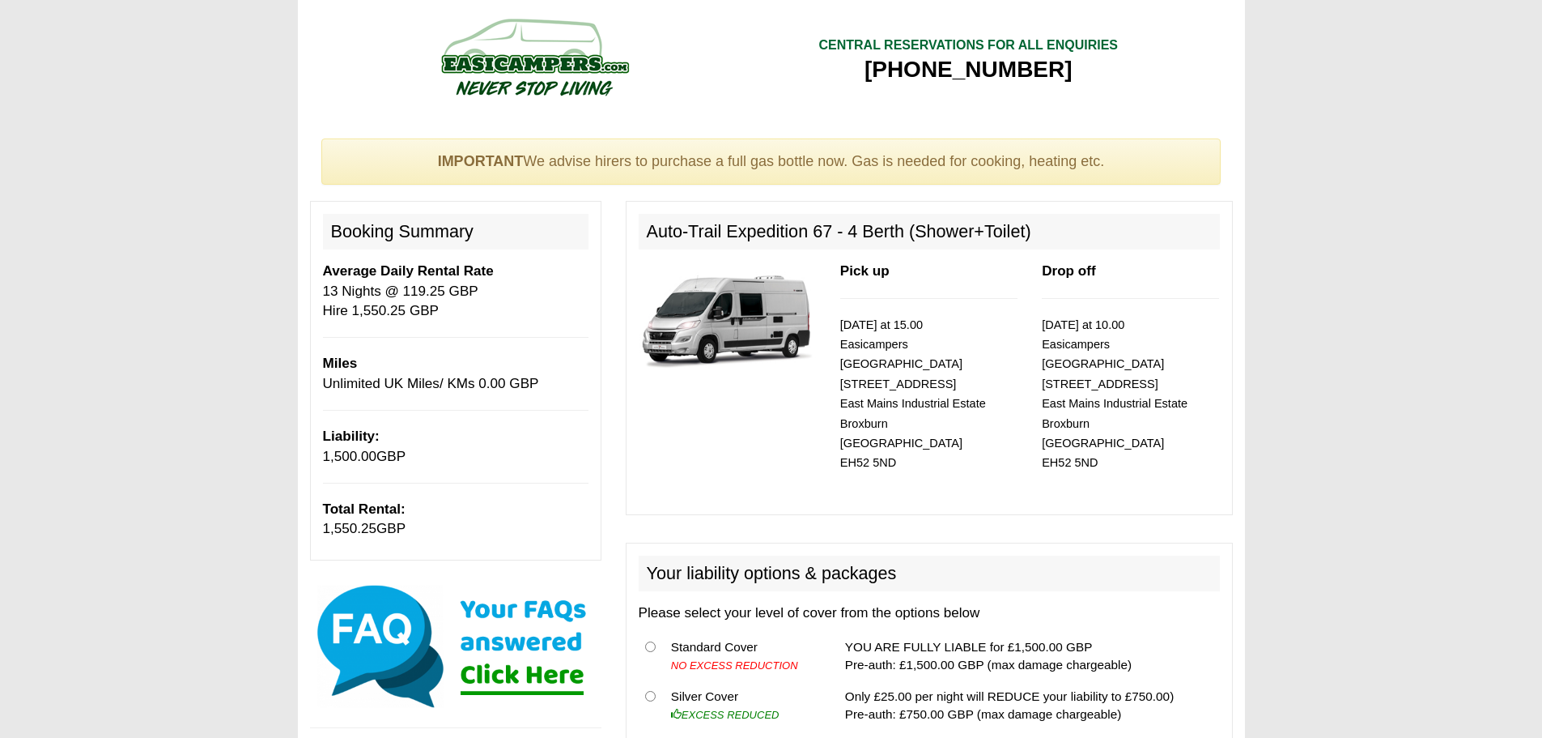
click at [730, 334] on img at bounding box center [727, 319] width 177 height 114
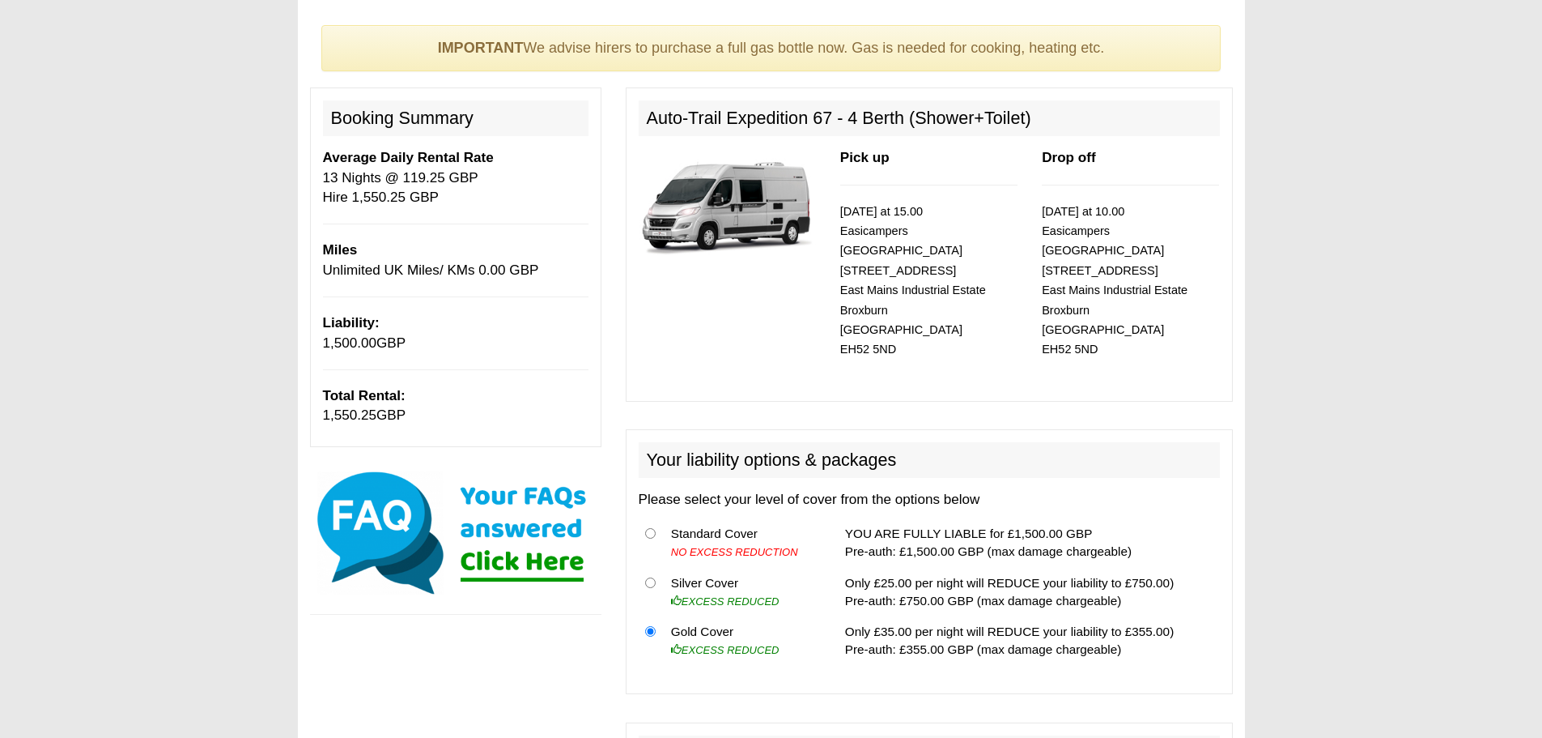
scroll to position [114, 0]
